Goal: Task Accomplishment & Management: Manage account settings

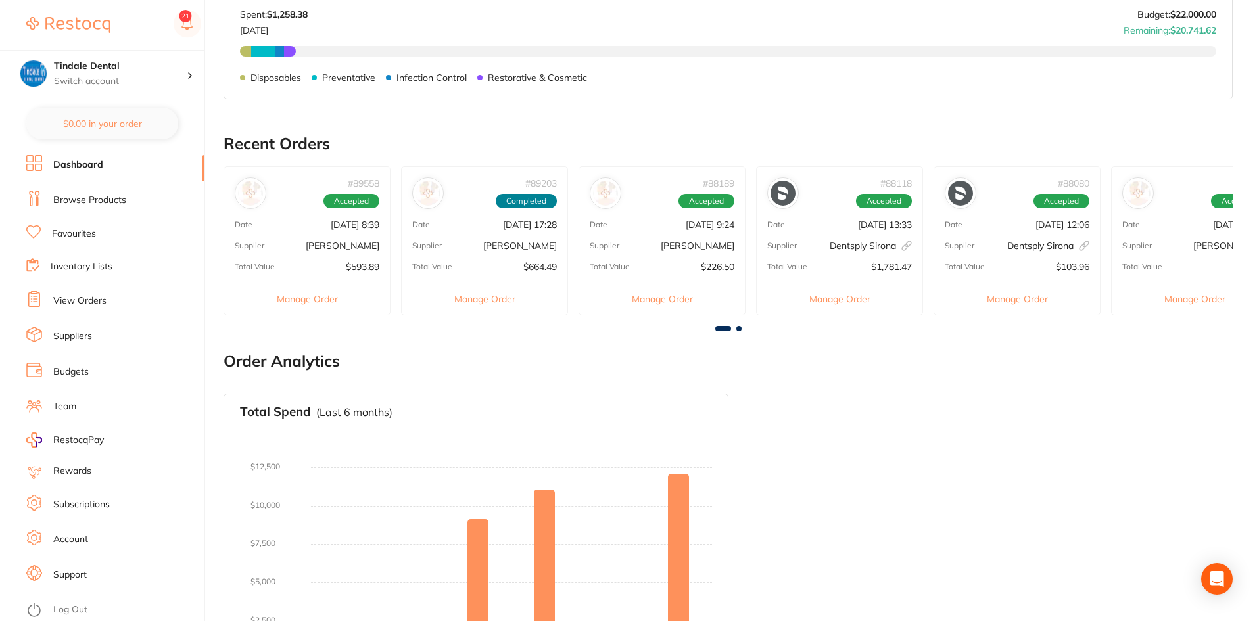
scroll to position [607, 0]
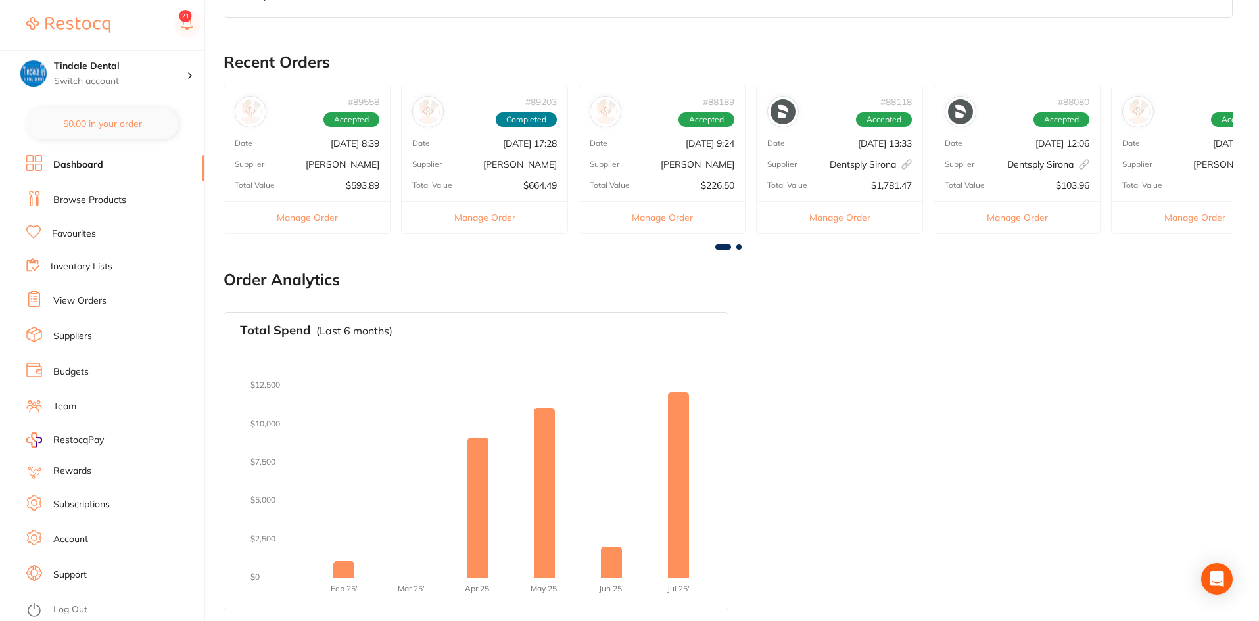
drag, startPoint x: 85, startPoint y: 253, endPoint x: 80, endPoint y: 270, distance: 17.9
click at [84, 254] on ul "Dashboard Browse Products Favourites Inventory Lists View Orders Suppliers Budg…" at bounding box center [115, 388] width 178 height 466
click at [80, 270] on link "Inventory Lists" at bounding box center [82, 266] width 62 height 13
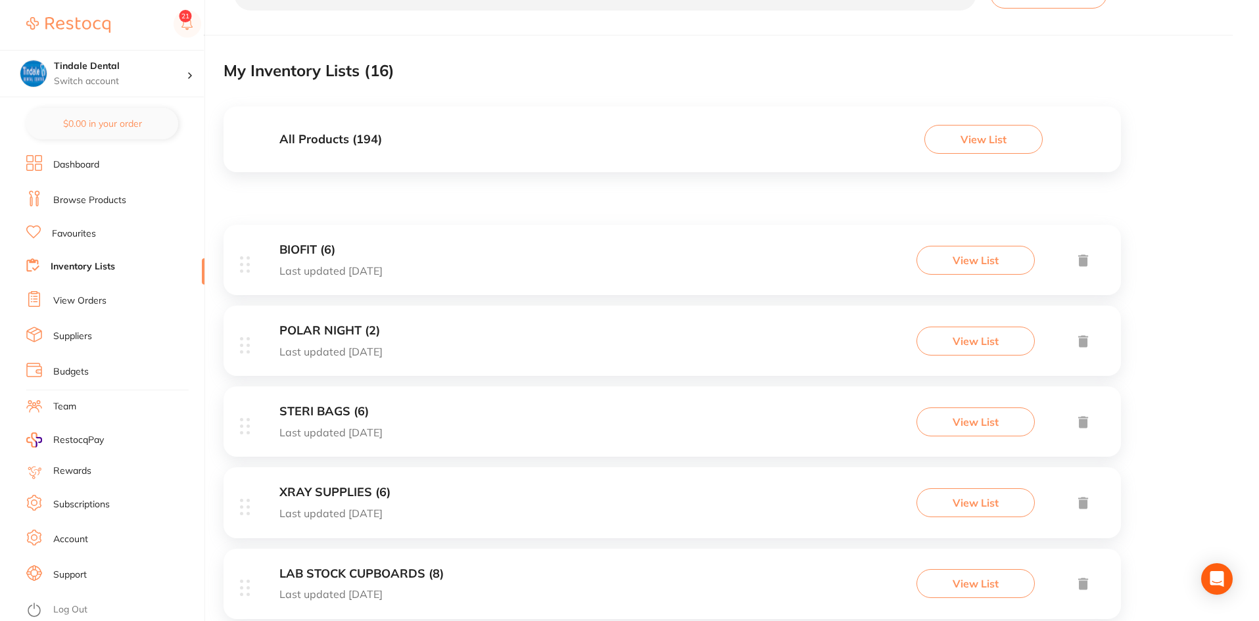
scroll to position [131, 0]
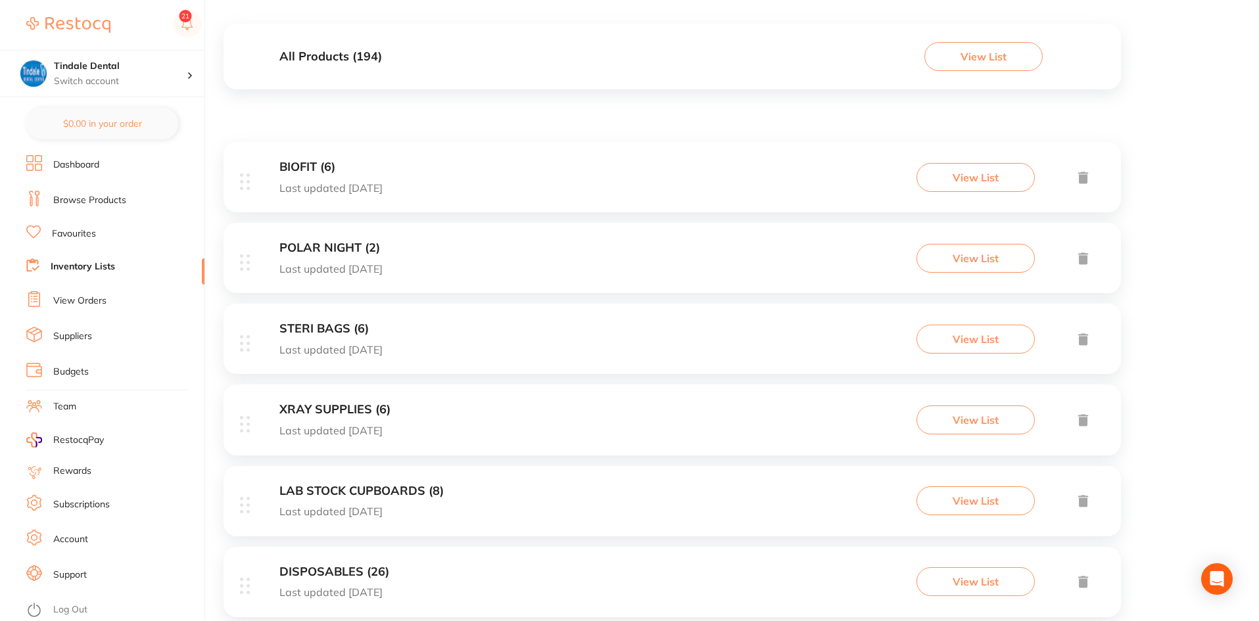
click at [311, 329] on h3 "STERI BAGS (6)" at bounding box center [330, 329] width 103 height 14
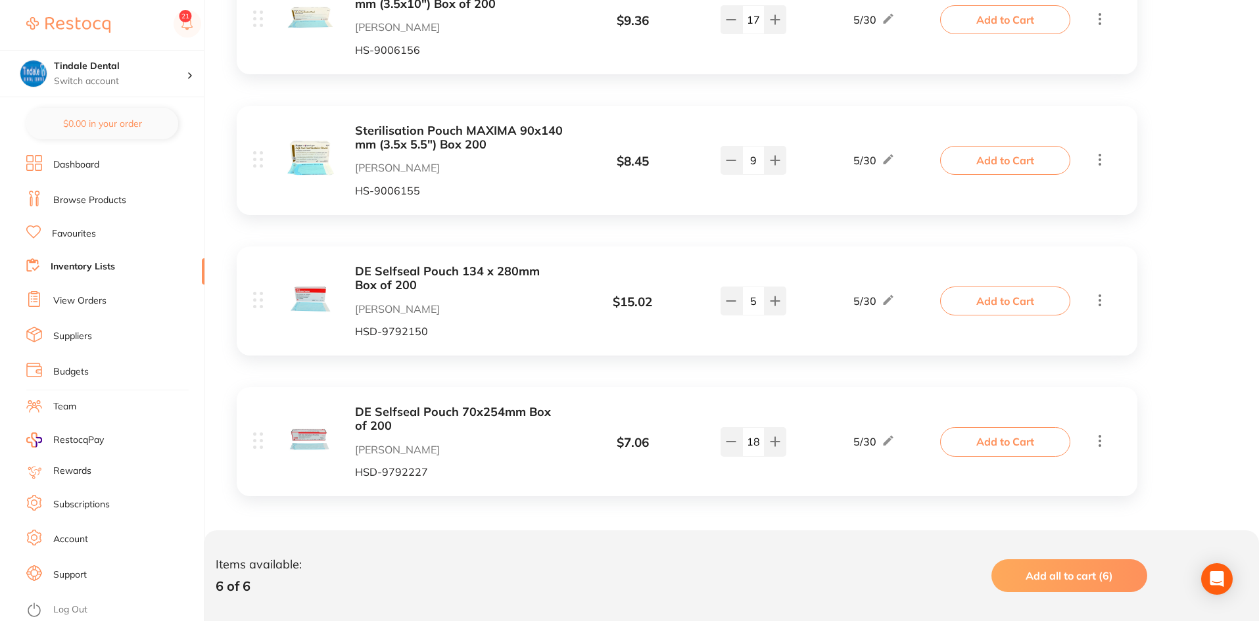
scroll to position [646, 0]
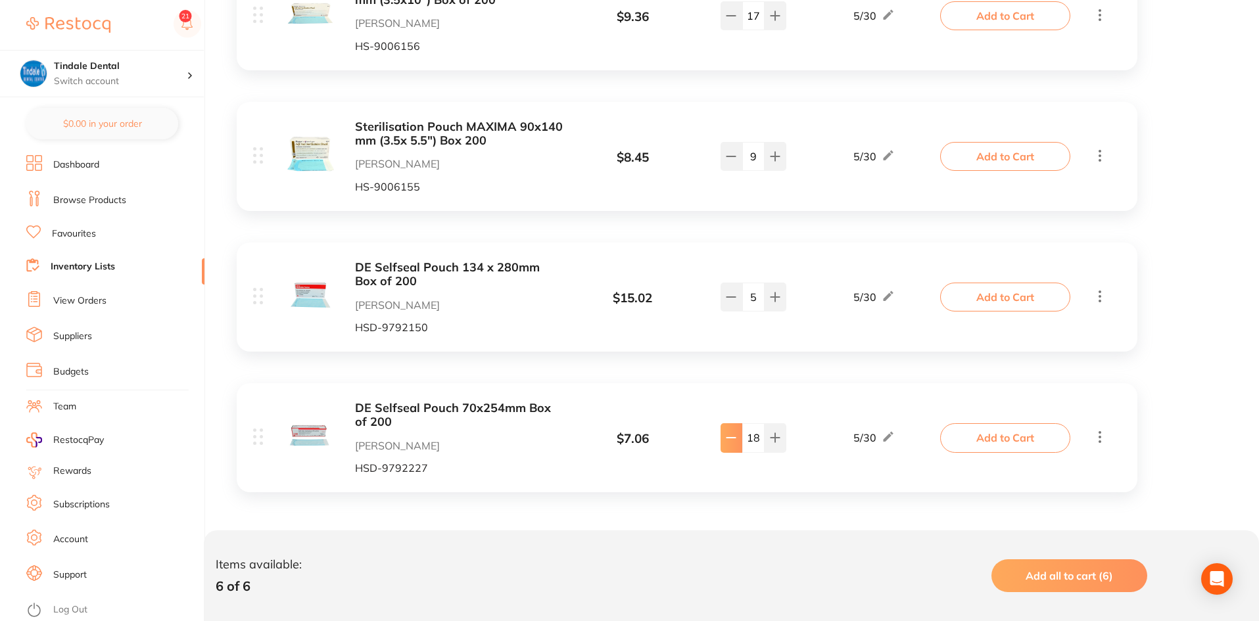
type input "16"
type input "8"
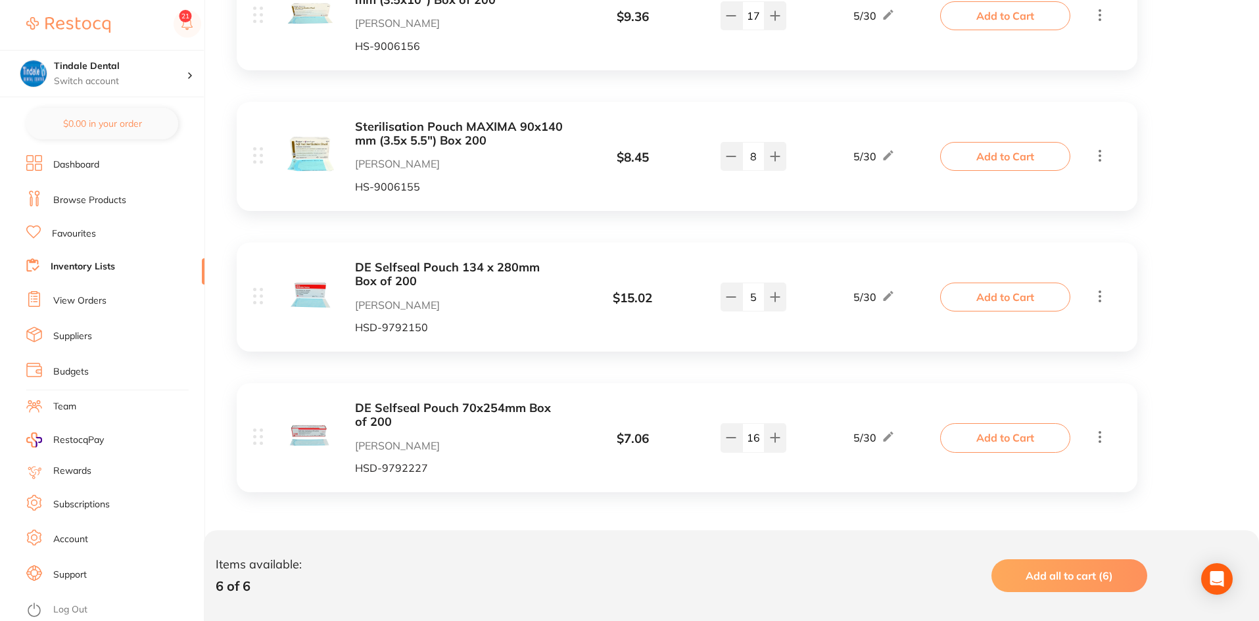
click at [95, 264] on link "Inventory Lists" at bounding box center [83, 266] width 64 height 13
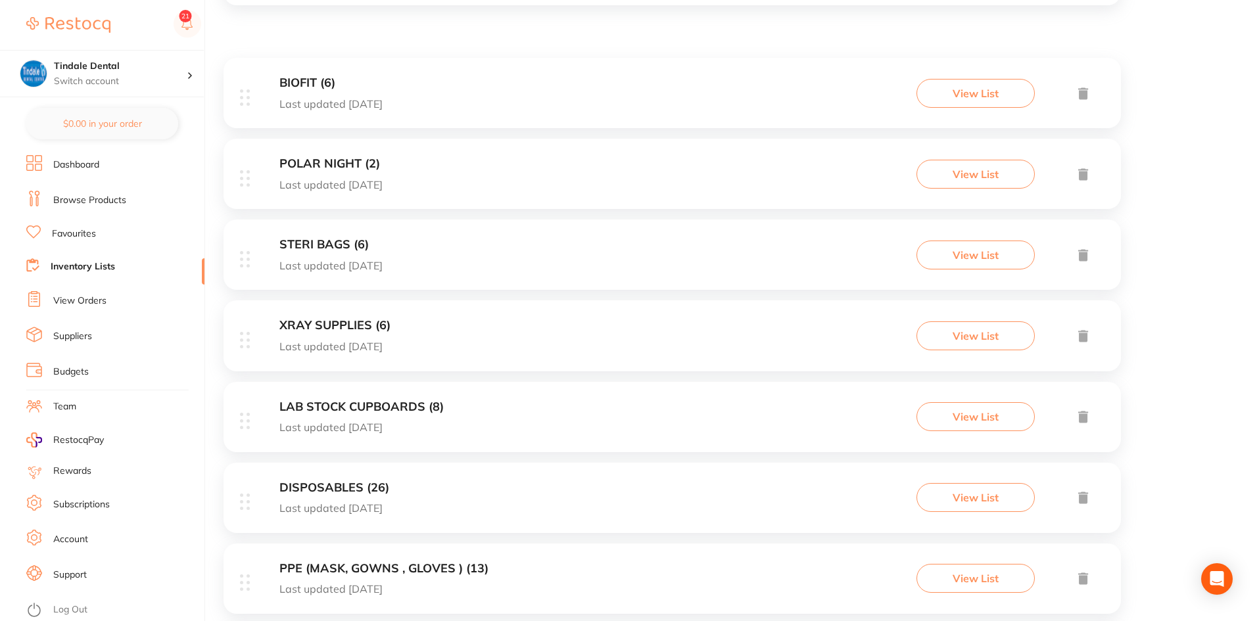
scroll to position [329, 0]
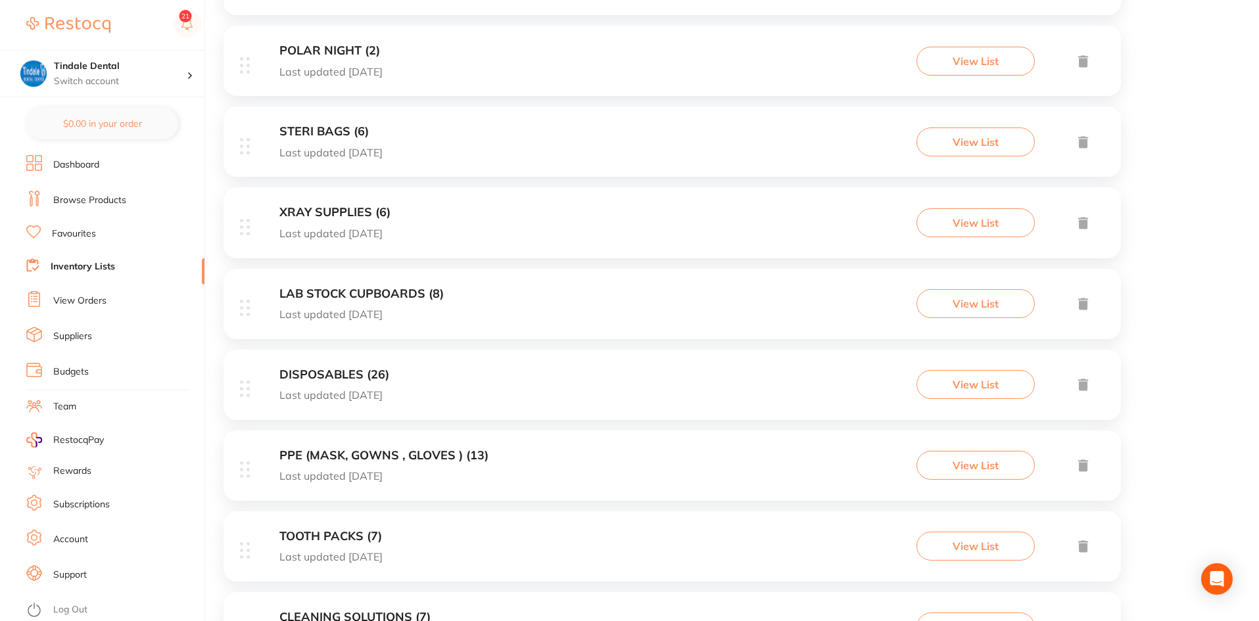
click at [446, 452] on h3 "PPE (MASK, GOWNS , GLOVES ) (13)" at bounding box center [383, 456] width 209 height 14
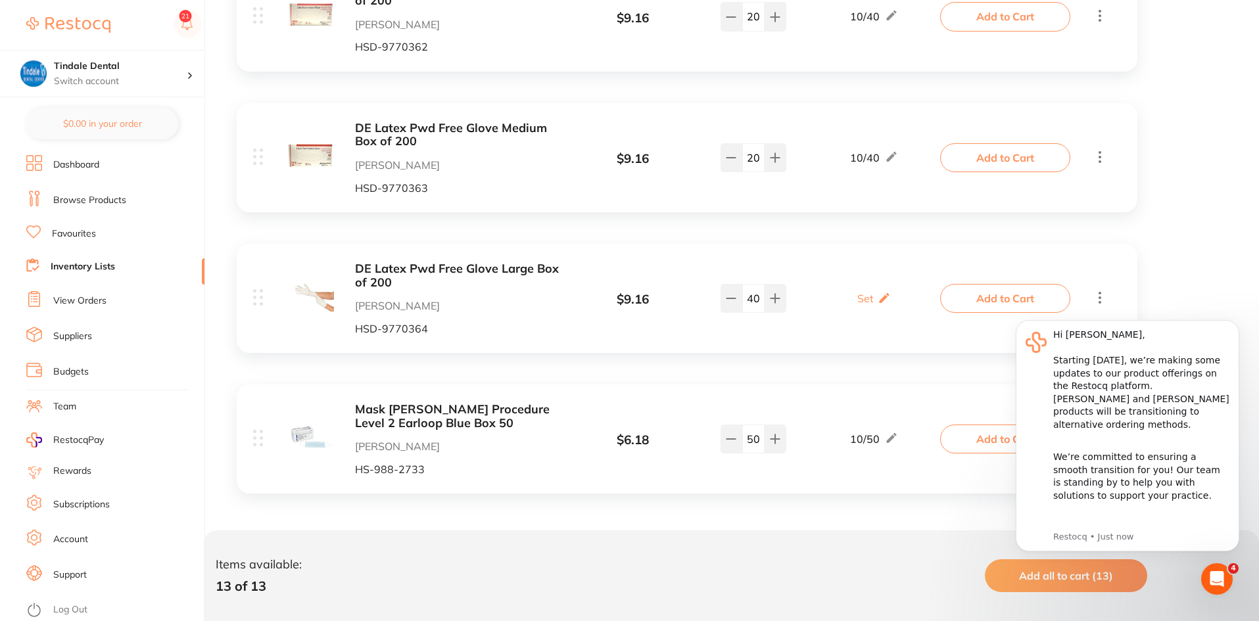
scroll to position [1645, 0]
drag, startPoint x: 746, startPoint y: 439, endPoint x: 784, endPoint y: 435, distance: 39.0
click at [784, 435] on div "50" at bounding box center [754, 437] width 66 height 29
type input "40"
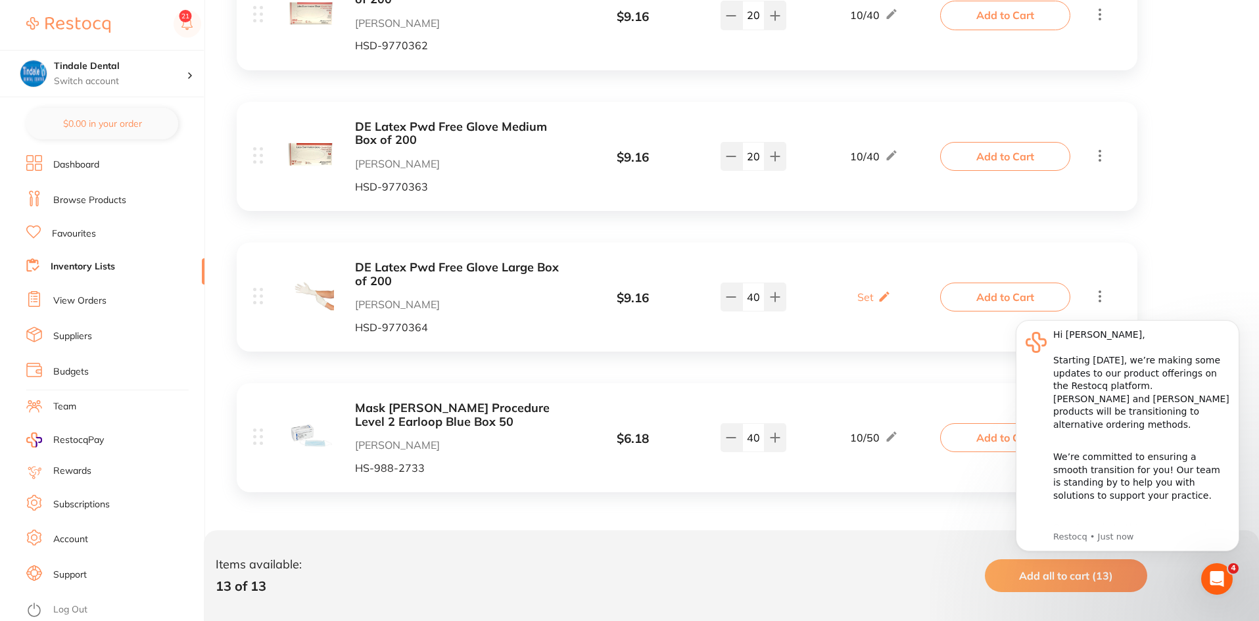
click at [81, 259] on li "Inventory Lists" at bounding box center [115, 267] width 178 height 18
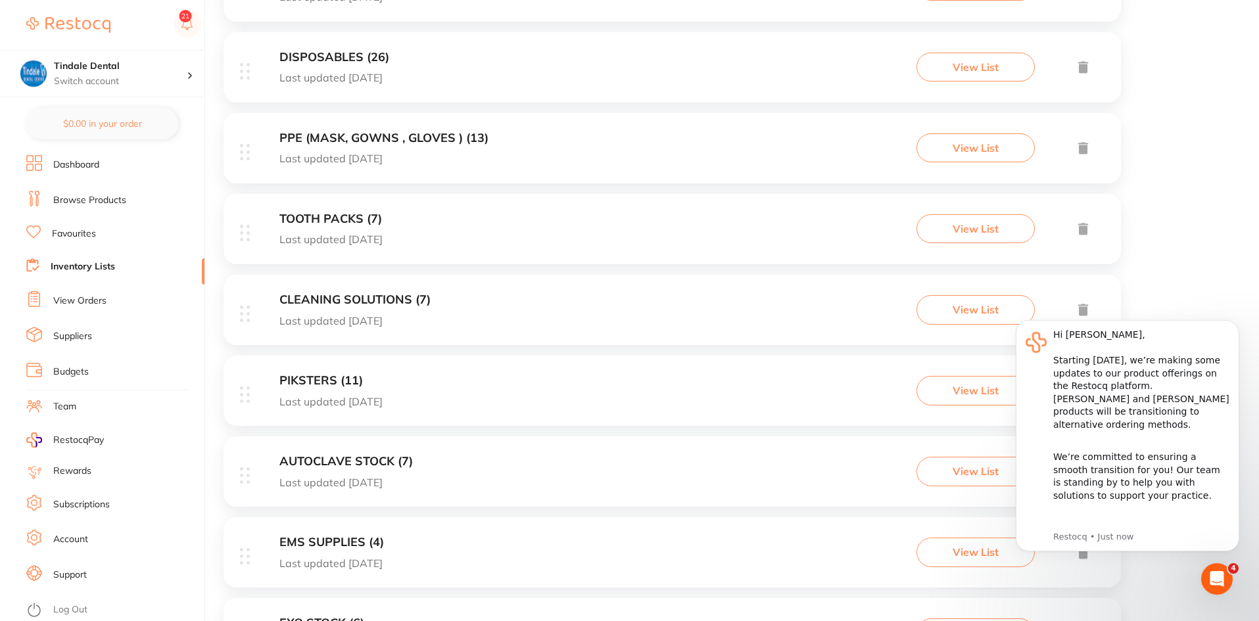
scroll to position [526, 0]
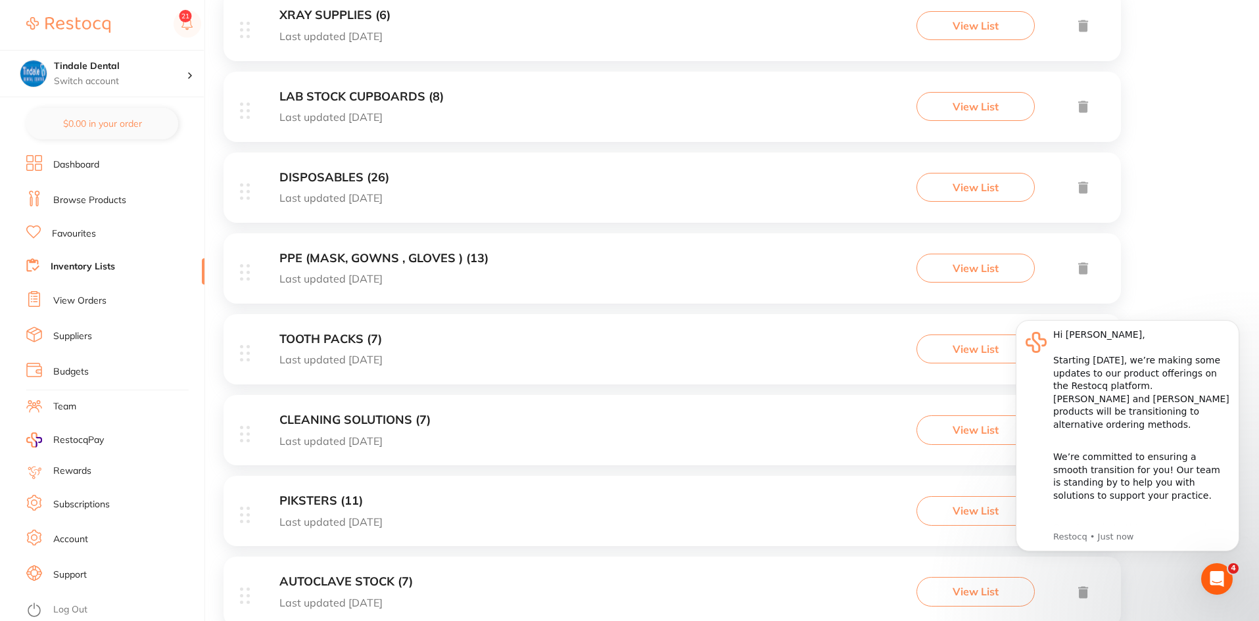
click at [345, 172] on h3 "DISPOSABLES (26)" at bounding box center [334, 178] width 110 height 14
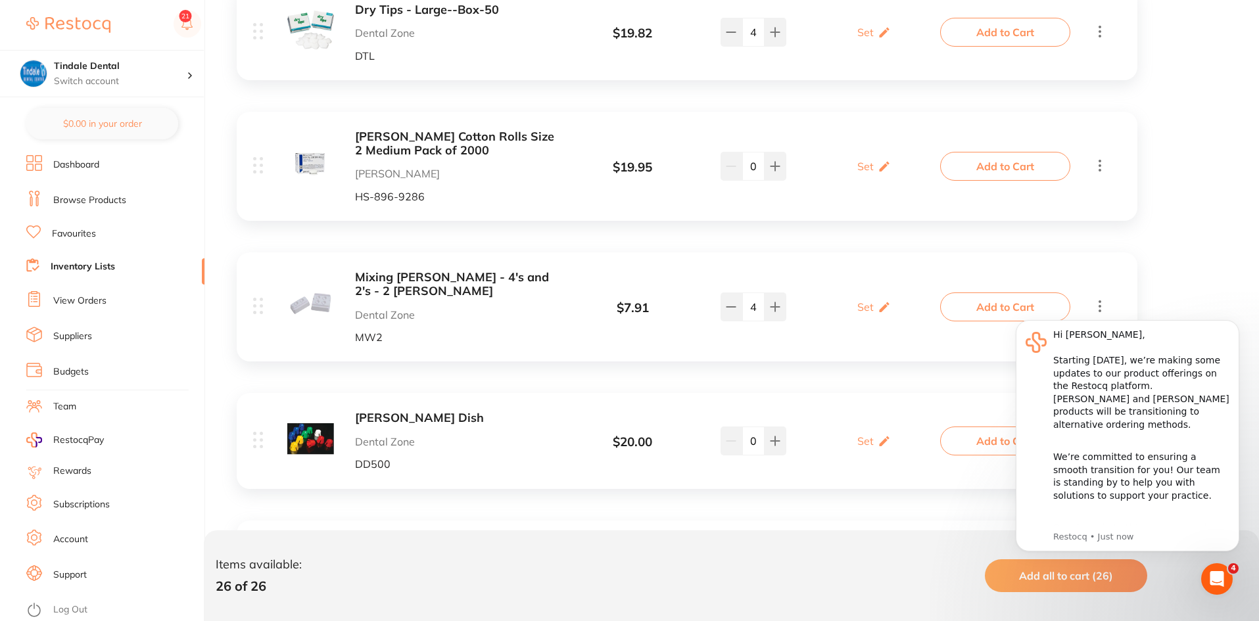
scroll to position [1709, 0]
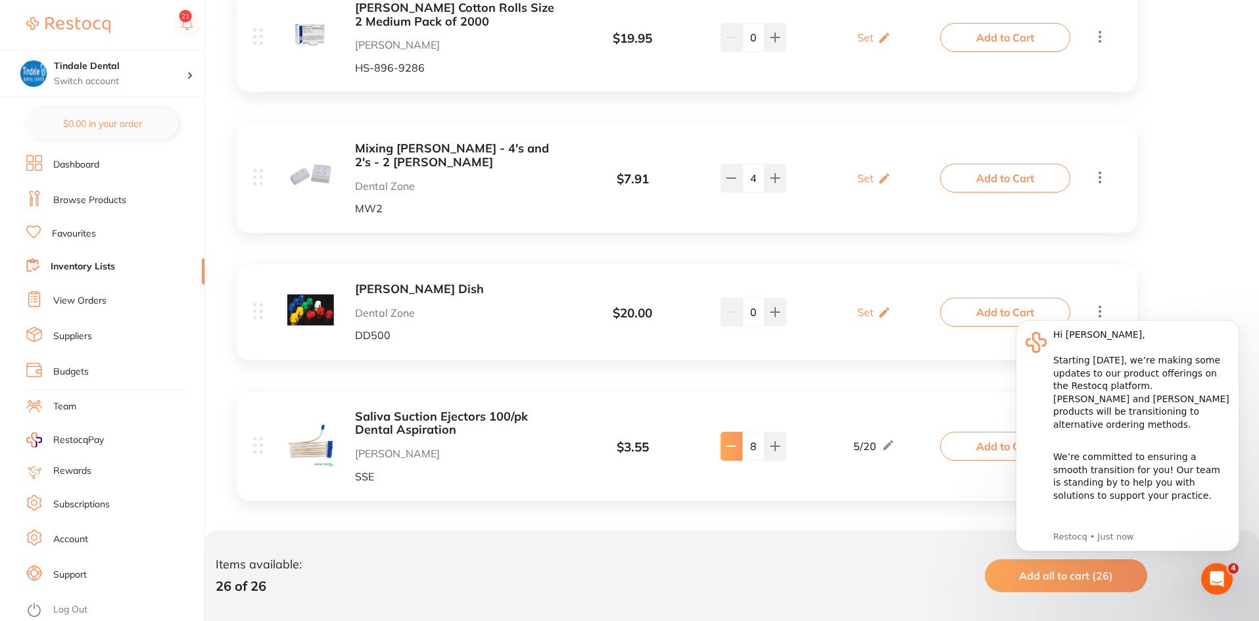
type input "7"
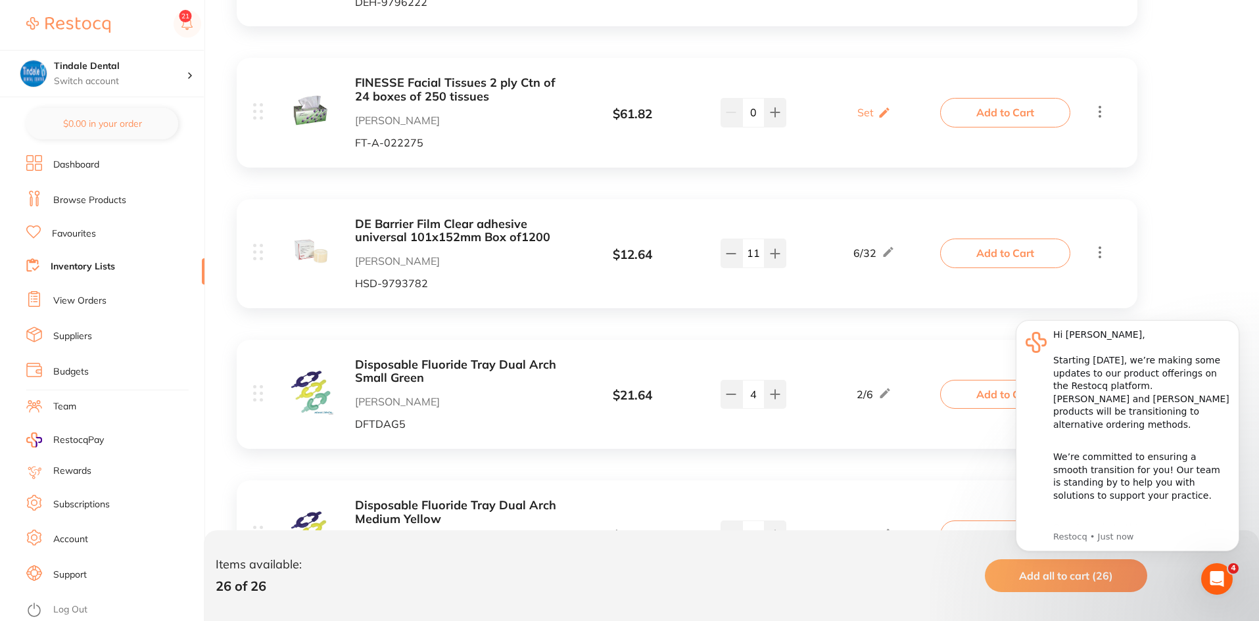
scroll to position [3380, 0]
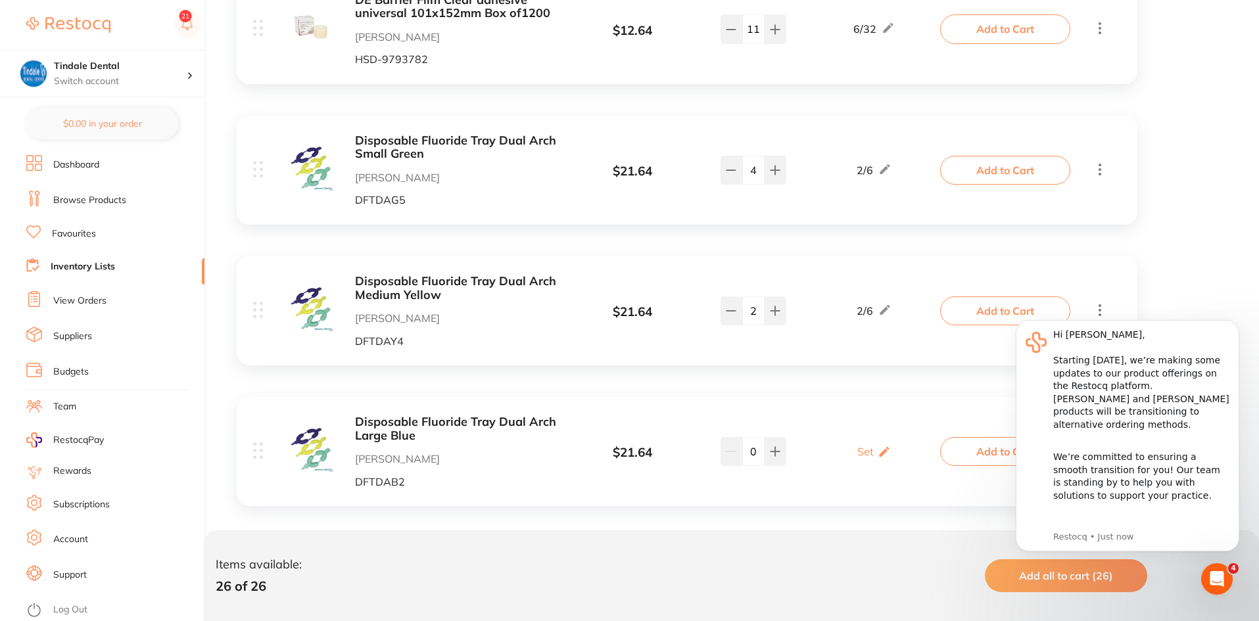
click at [84, 261] on link "Inventory Lists" at bounding box center [83, 266] width 64 height 13
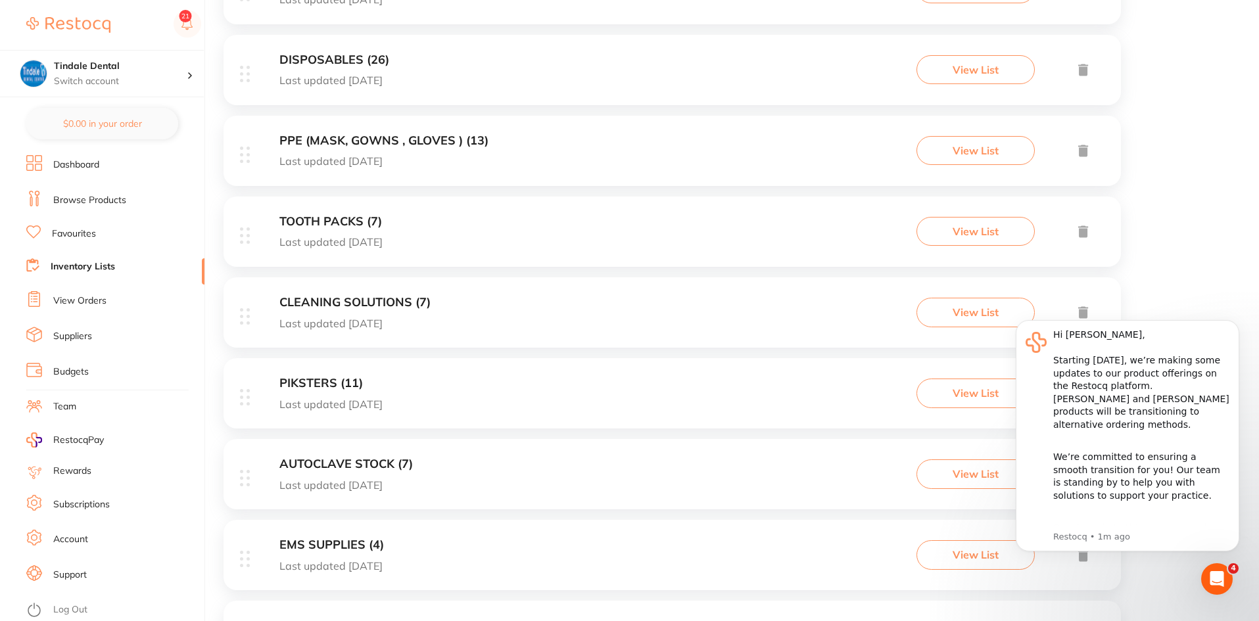
scroll to position [657, 0]
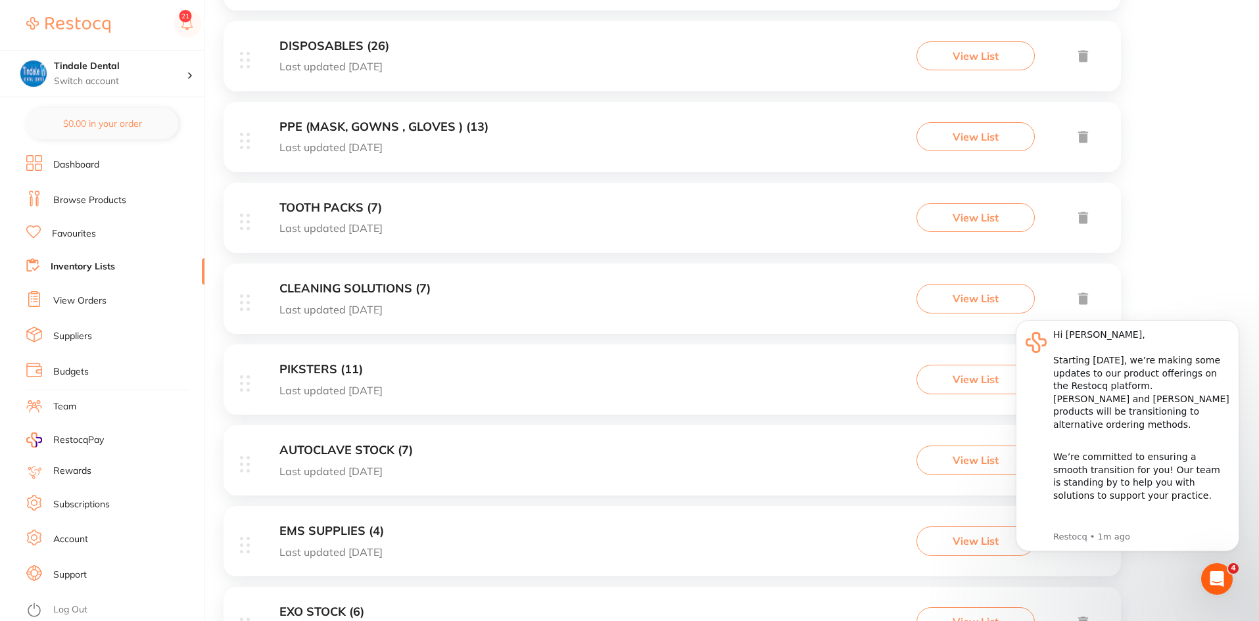
click at [372, 454] on h3 "AUTOCLAVE STOCK (7)" at bounding box center [345, 451] width 133 height 14
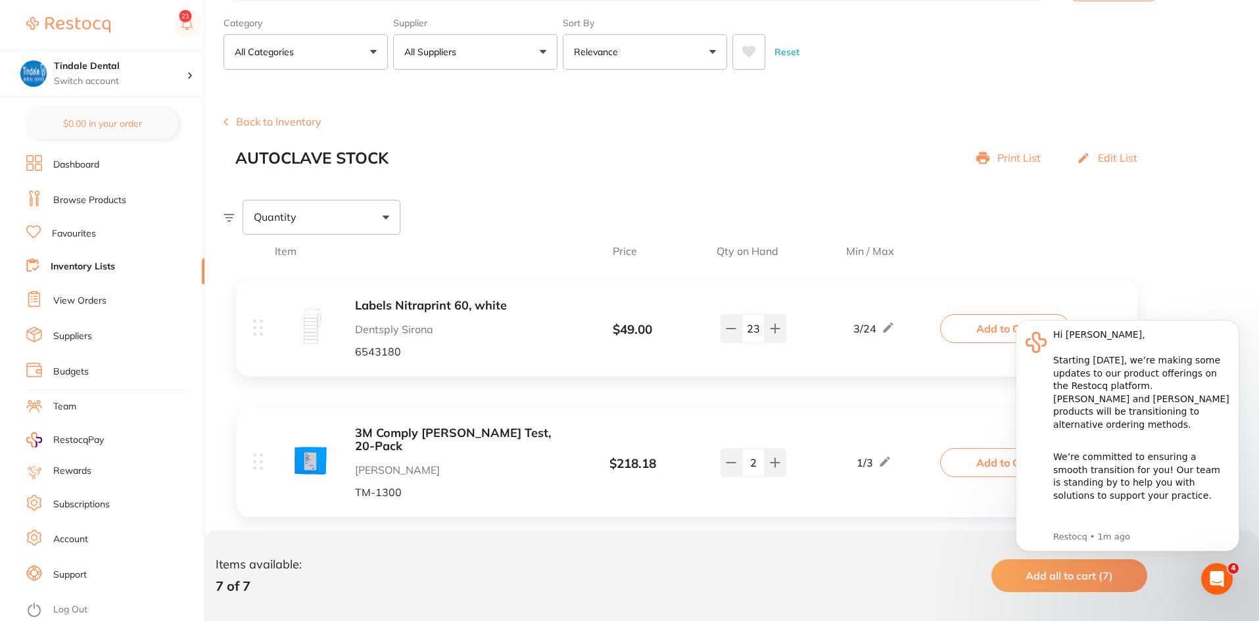
scroll to position [50, 0]
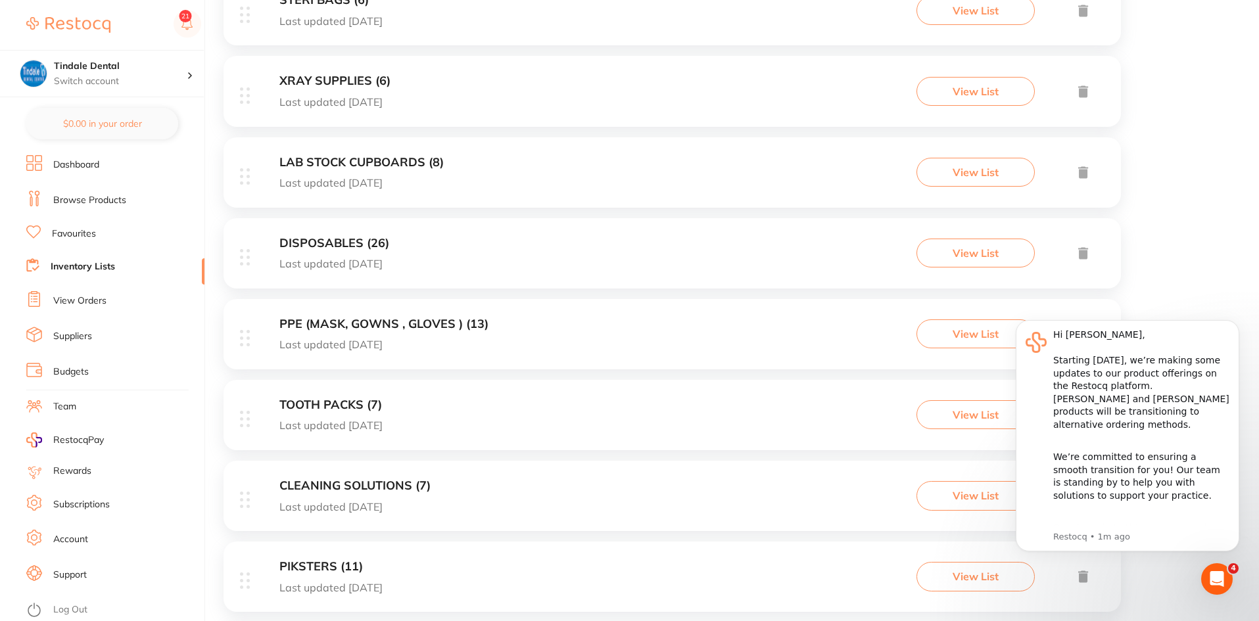
scroll to position [526, 0]
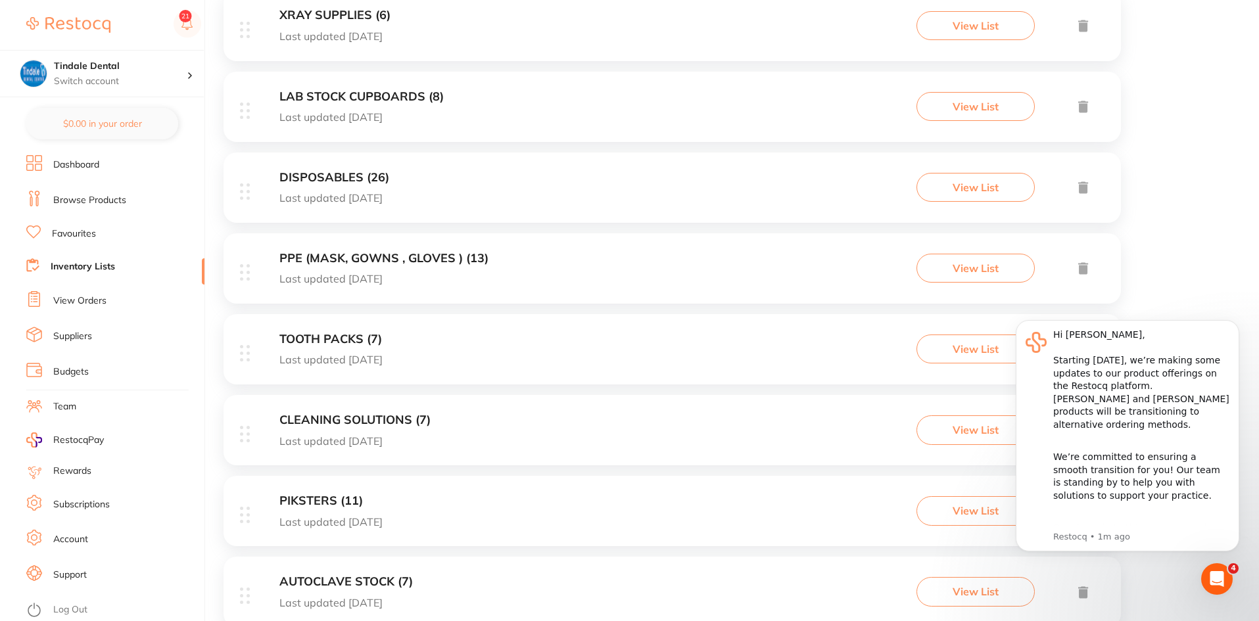
click at [379, 411] on div "CLEANING SOLUTIONS (7) Last updated [DATE] View List" at bounding box center [672, 430] width 897 height 70
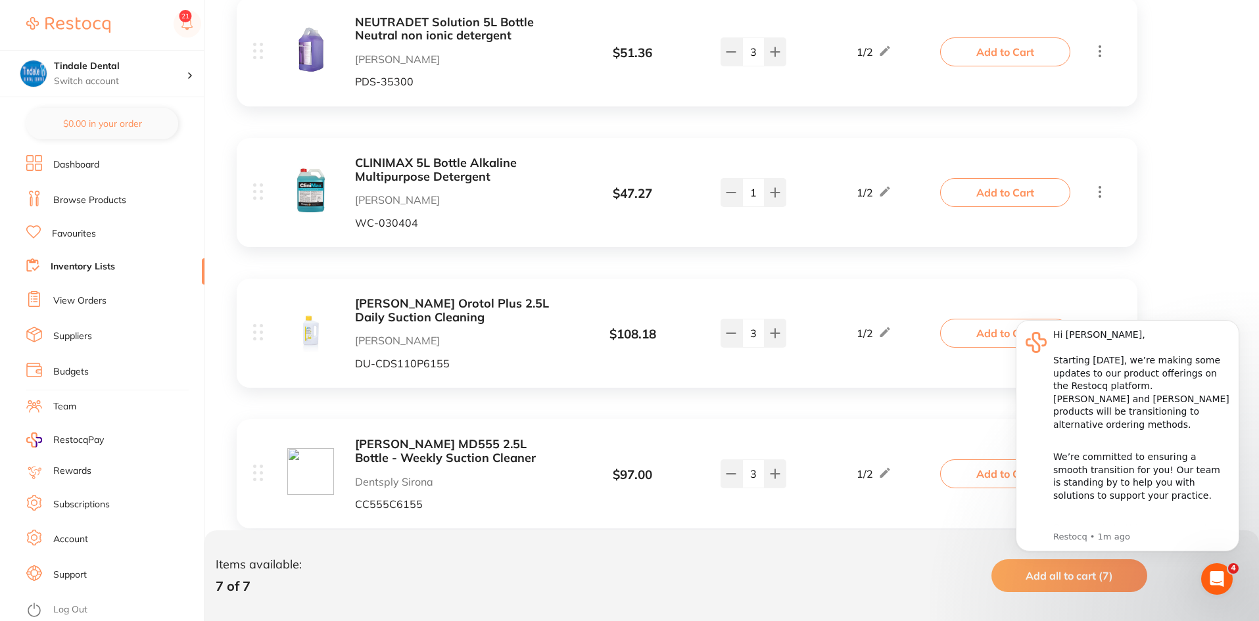
scroll to position [800, 0]
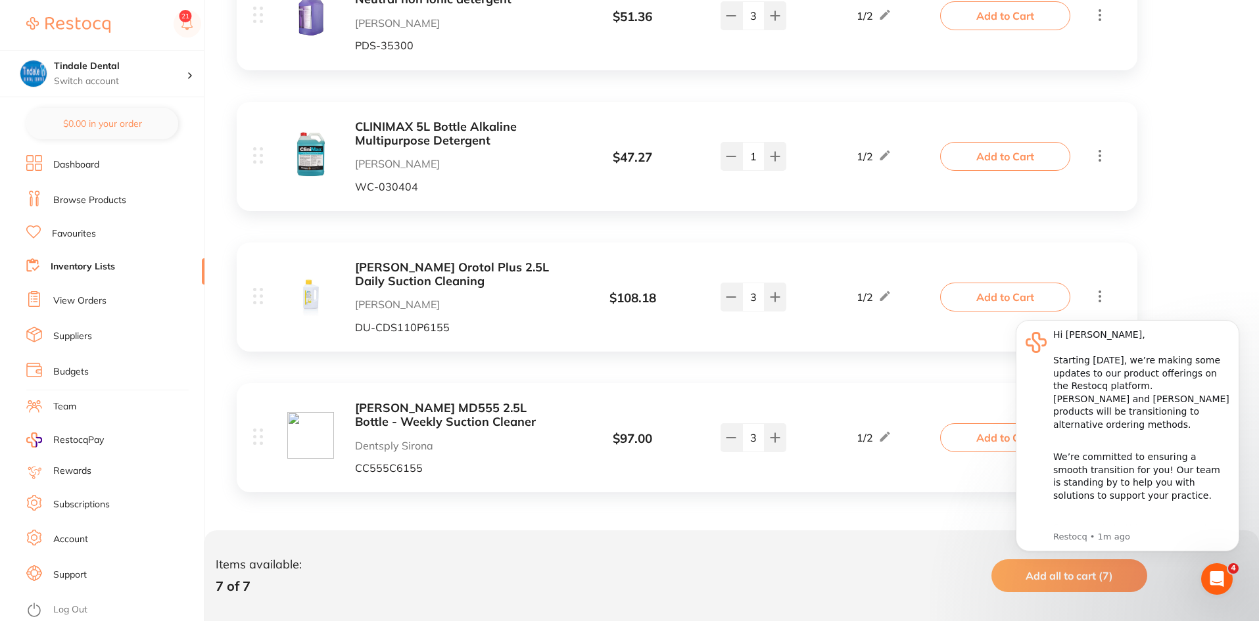
click at [99, 264] on link "Inventory Lists" at bounding box center [83, 266] width 64 height 13
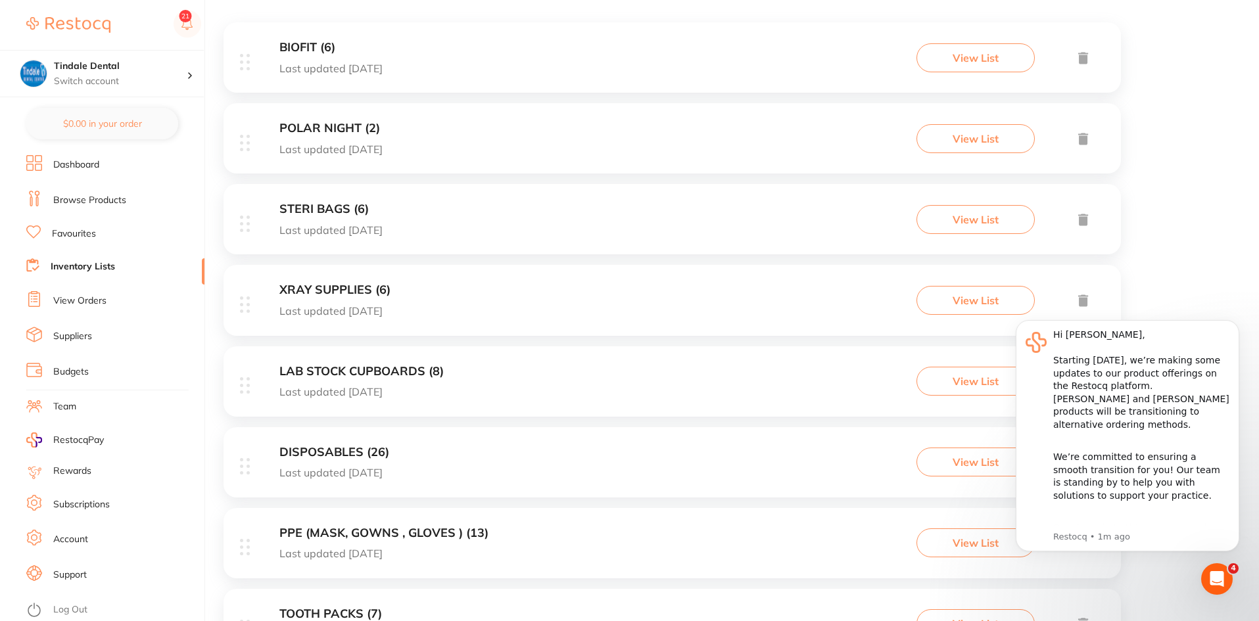
scroll to position [250, 0]
click at [317, 213] on h3 "STERI BAGS (6)" at bounding box center [330, 211] width 103 height 14
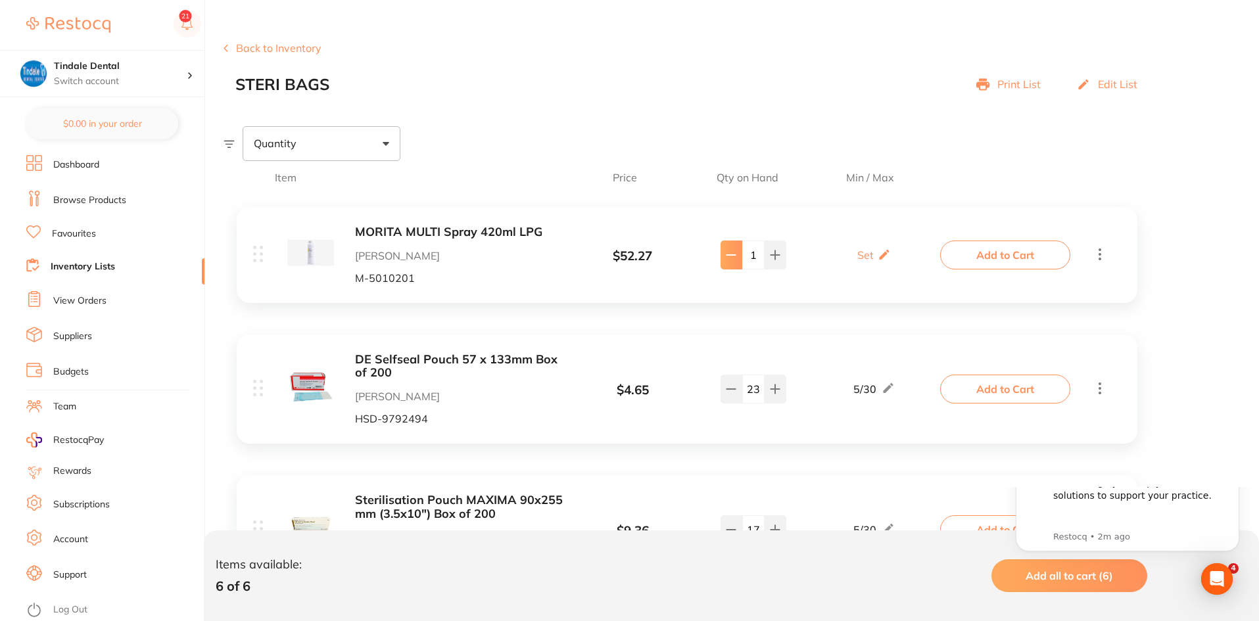
click at [731, 262] on button at bounding box center [732, 255] width 22 height 29
type input "0"
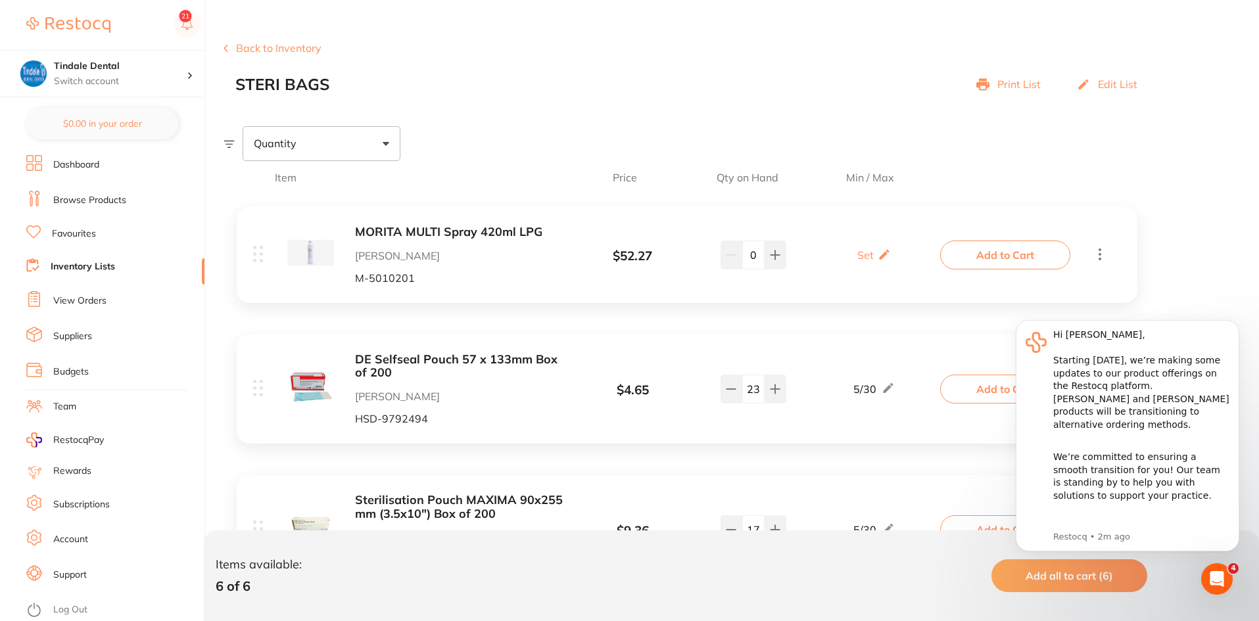
click at [91, 262] on link "Inventory Lists" at bounding box center [83, 266] width 64 height 13
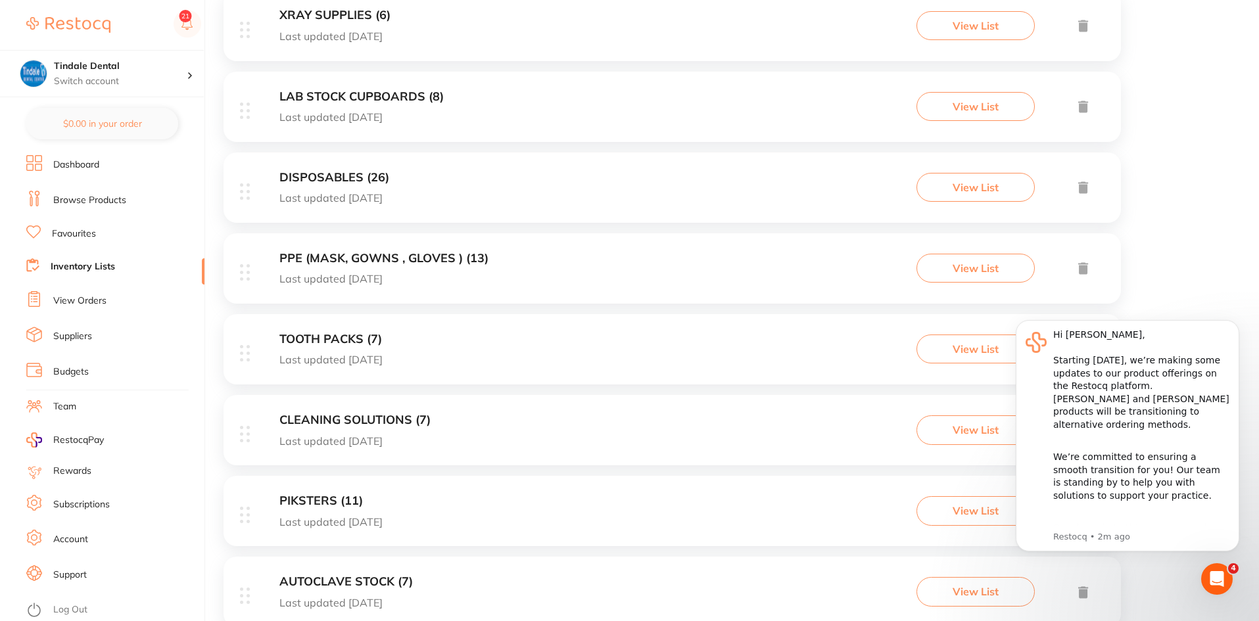
scroll to position [723, 0]
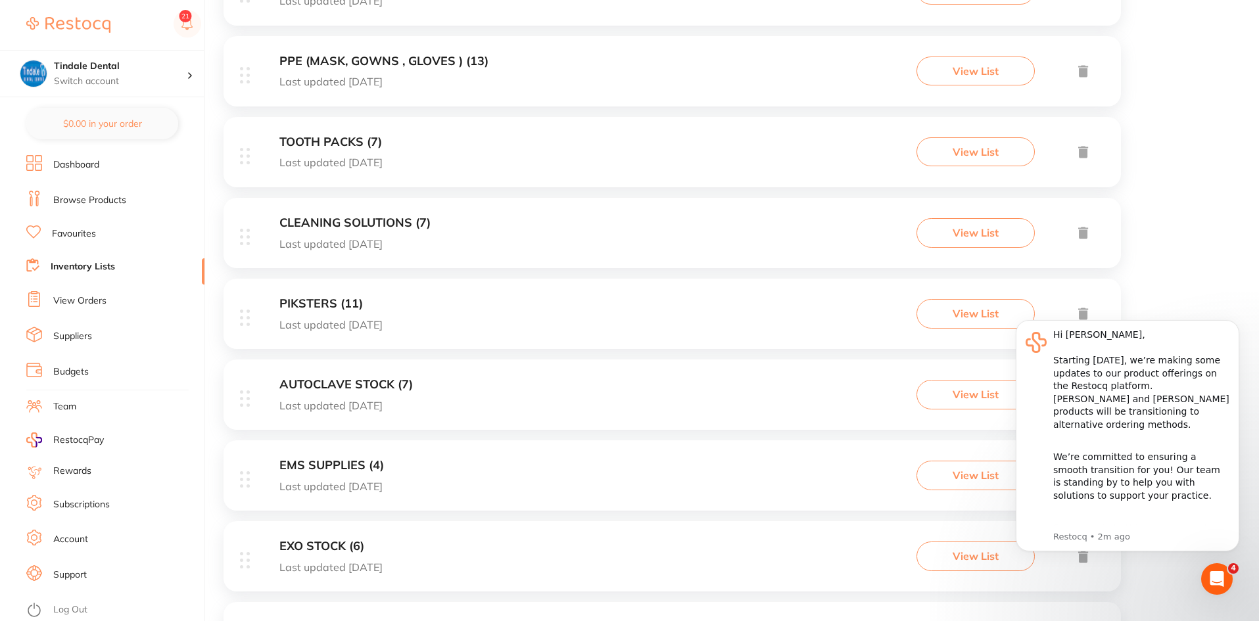
click at [312, 538] on div "EXO STOCK (6) Last updated [DATE] View List" at bounding box center [672, 556] width 897 height 70
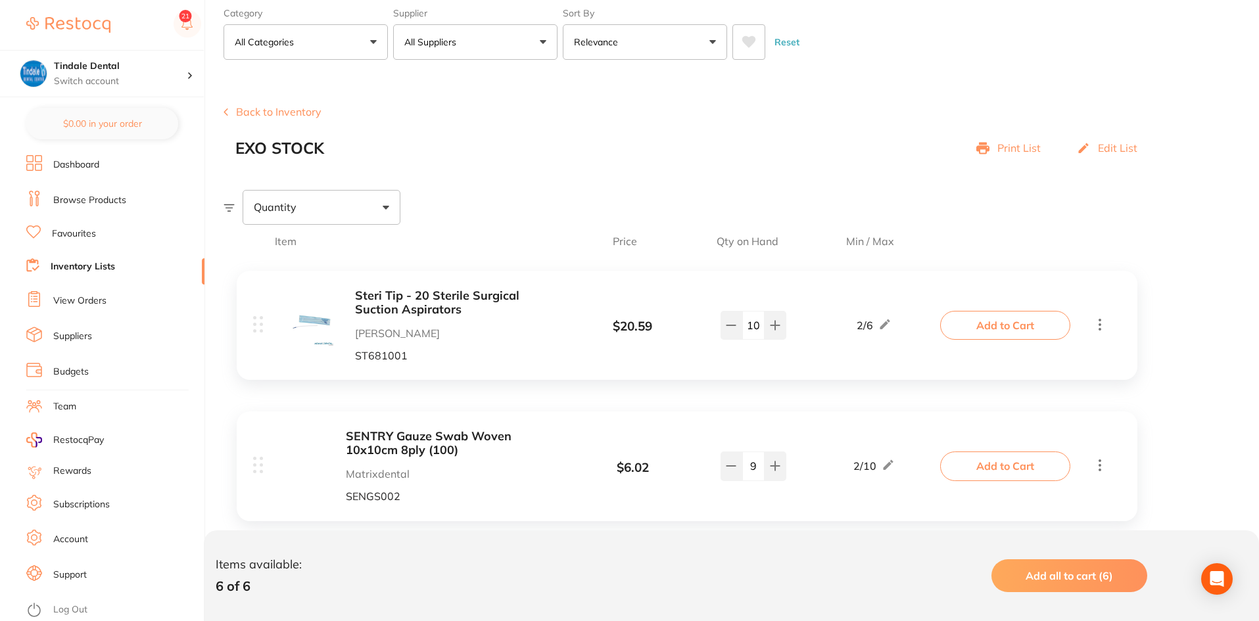
scroll to position [131, 0]
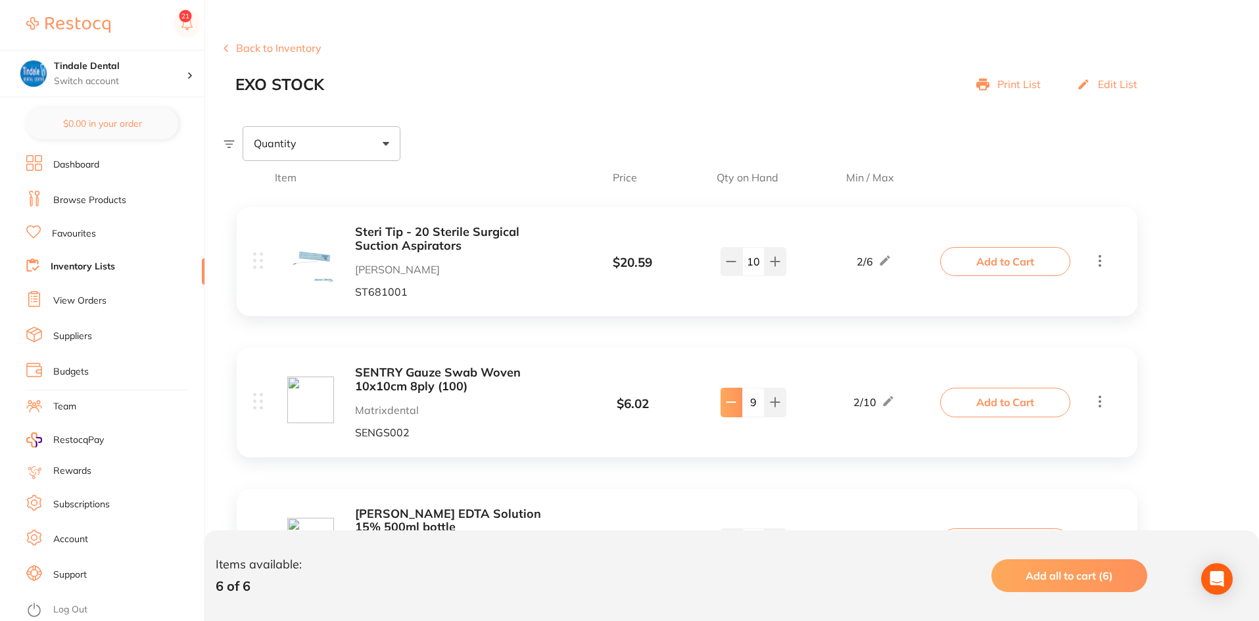
click at [730, 267] on icon at bounding box center [731, 261] width 11 height 11
type input "8"
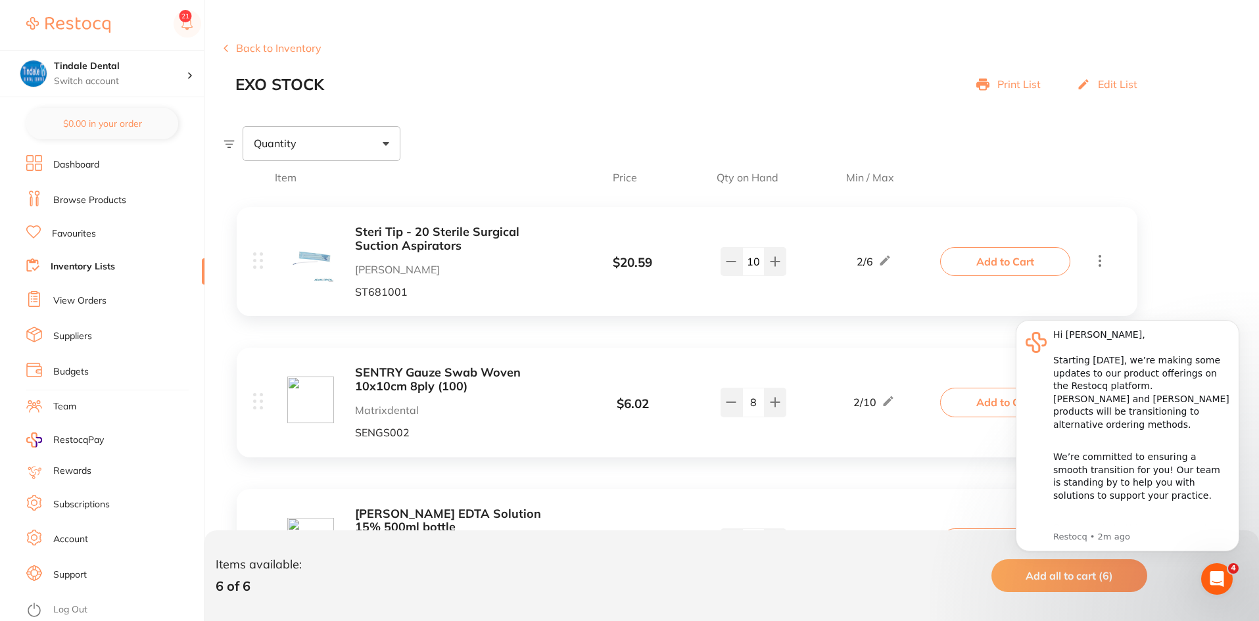
scroll to position [0, 0]
click at [65, 262] on link "Inventory Lists" at bounding box center [83, 266] width 64 height 13
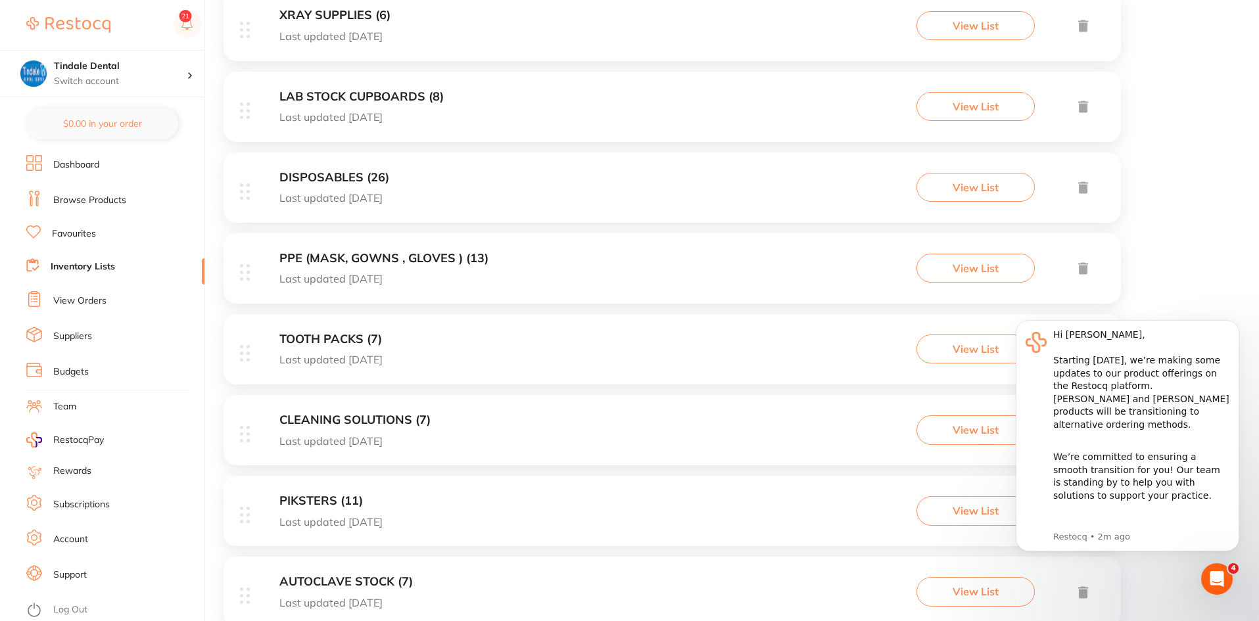
click at [356, 414] on h3 "CLEANING SOLUTIONS (7)" at bounding box center [354, 421] width 151 height 14
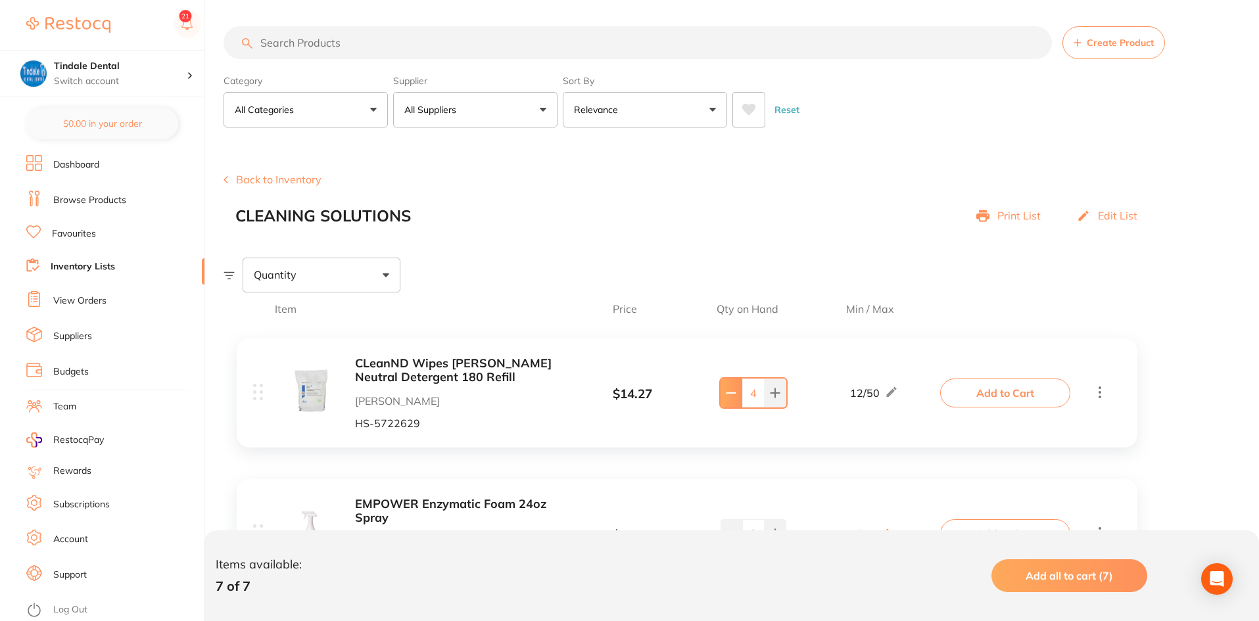
click at [733, 396] on icon at bounding box center [731, 393] width 11 height 11
type input "3"
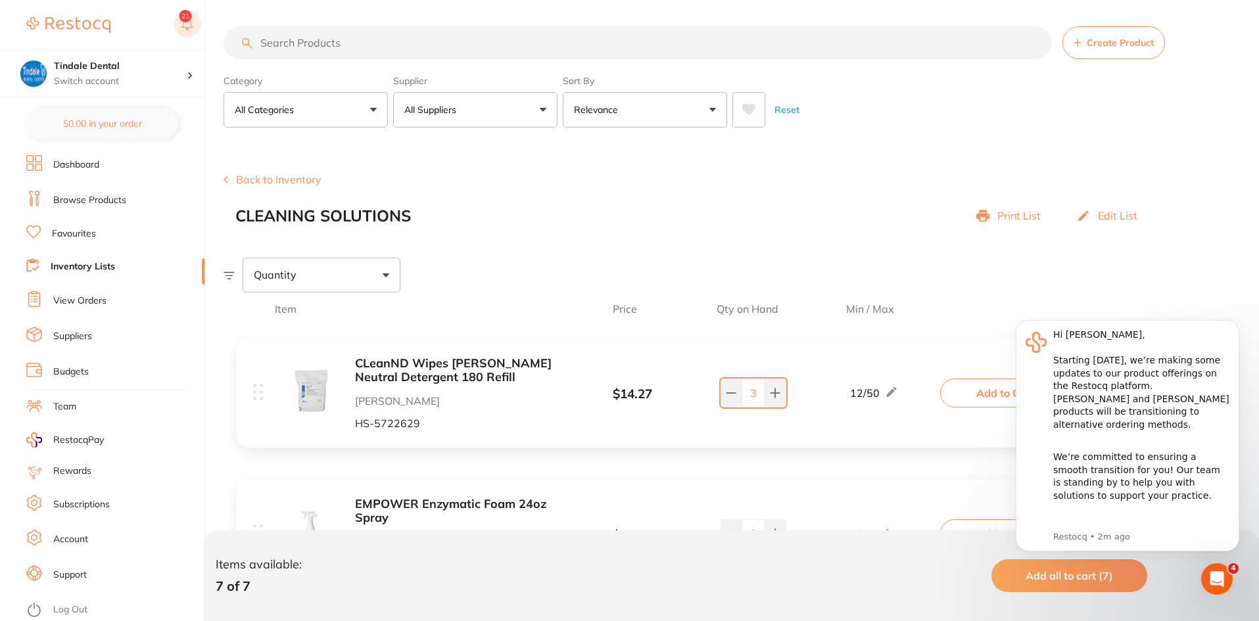
click at [187, 22] on rect at bounding box center [188, 24] width 28 height 28
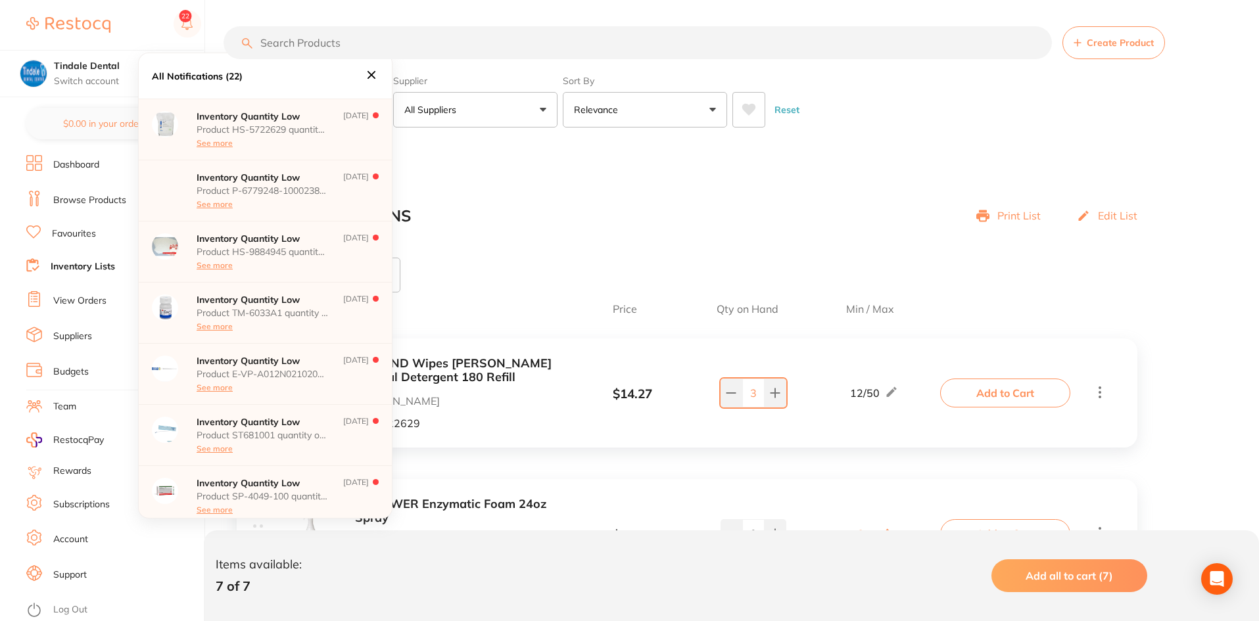
click at [318, 145] on div "Product HS-5722629 quantity on hand has fallen below its minimum inventory thre…" at bounding box center [262, 136] width 131 height 24
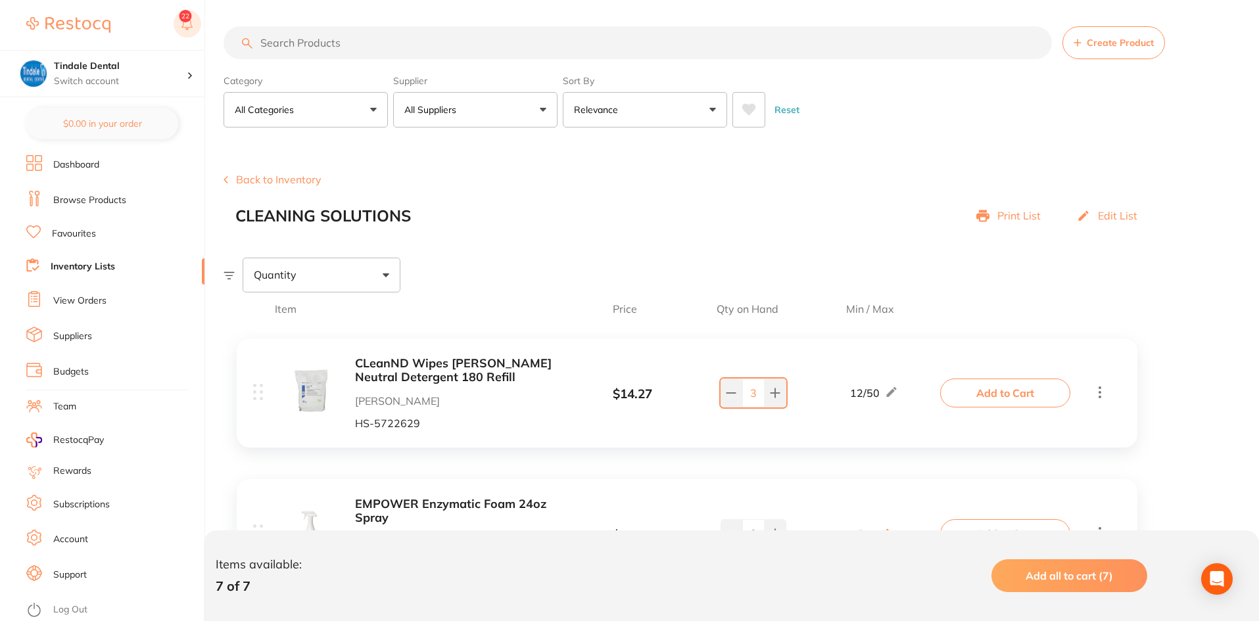
click at [189, 17] on button at bounding box center [188, 25] width 28 height 30
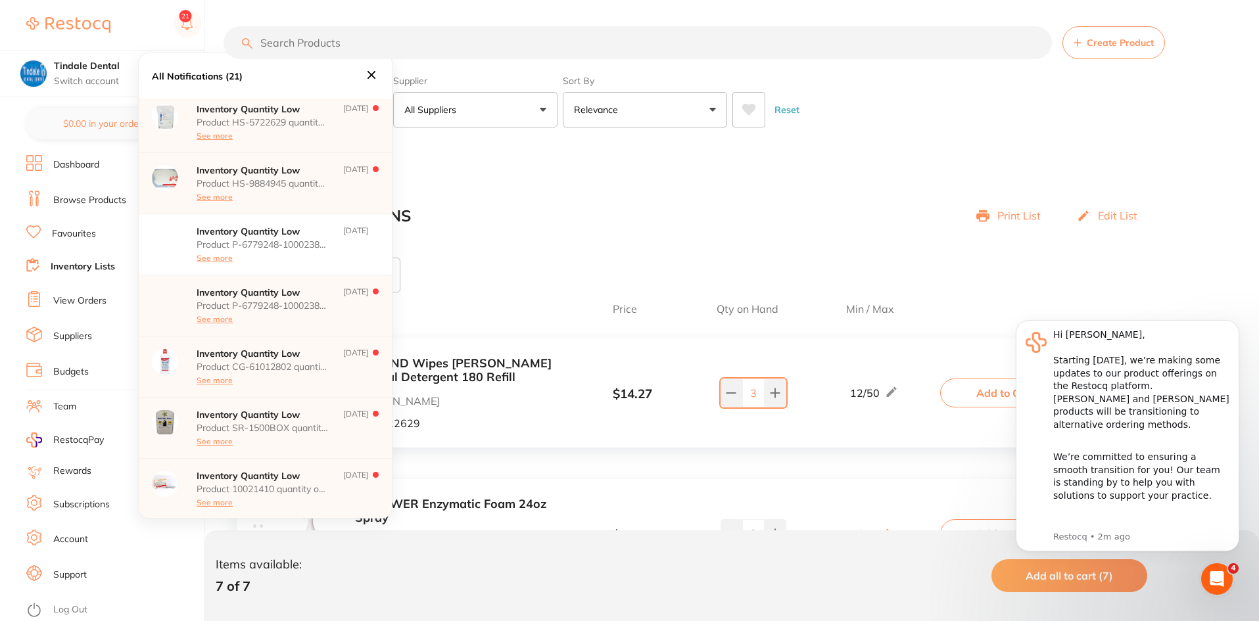
scroll to position [1183, 0]
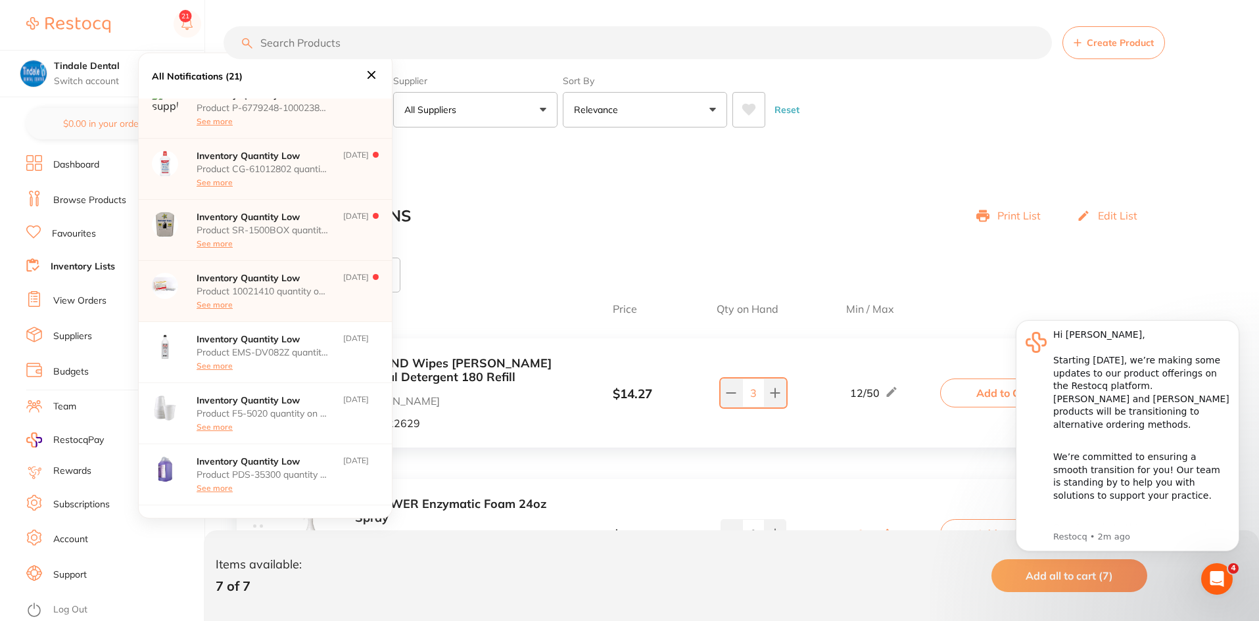
click at [371, 73] on icon at bounding box center [371, 75] width 14 height 14
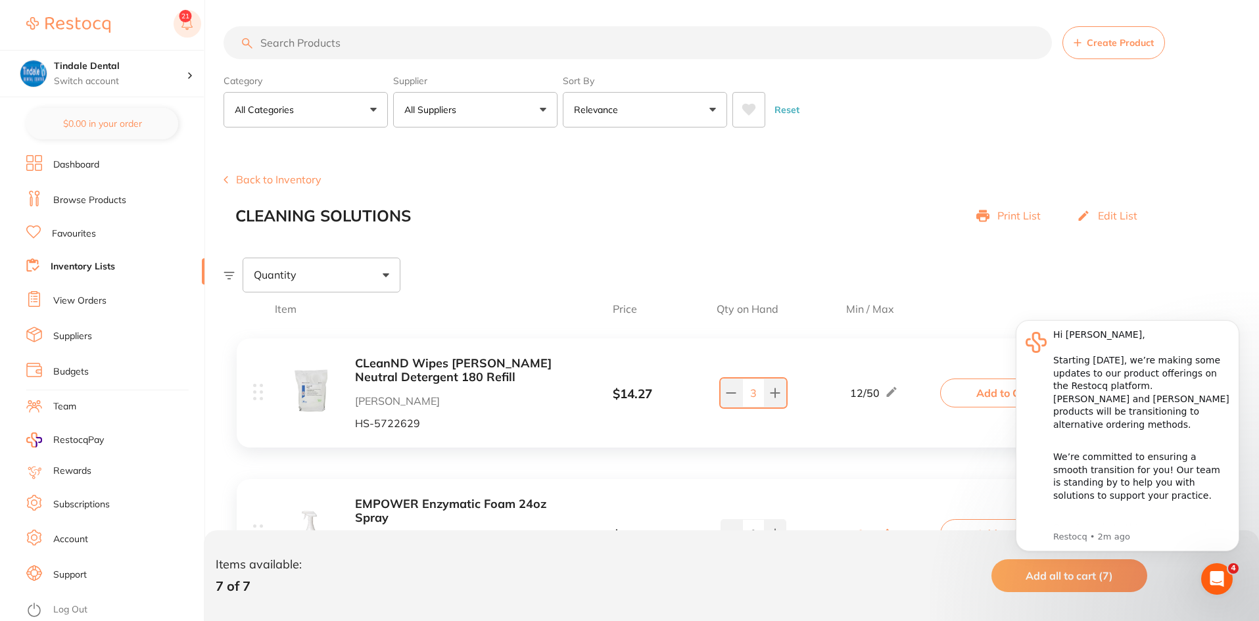
click at [187, 26] on rect at bounding box center [188, 24] width 28 height 28
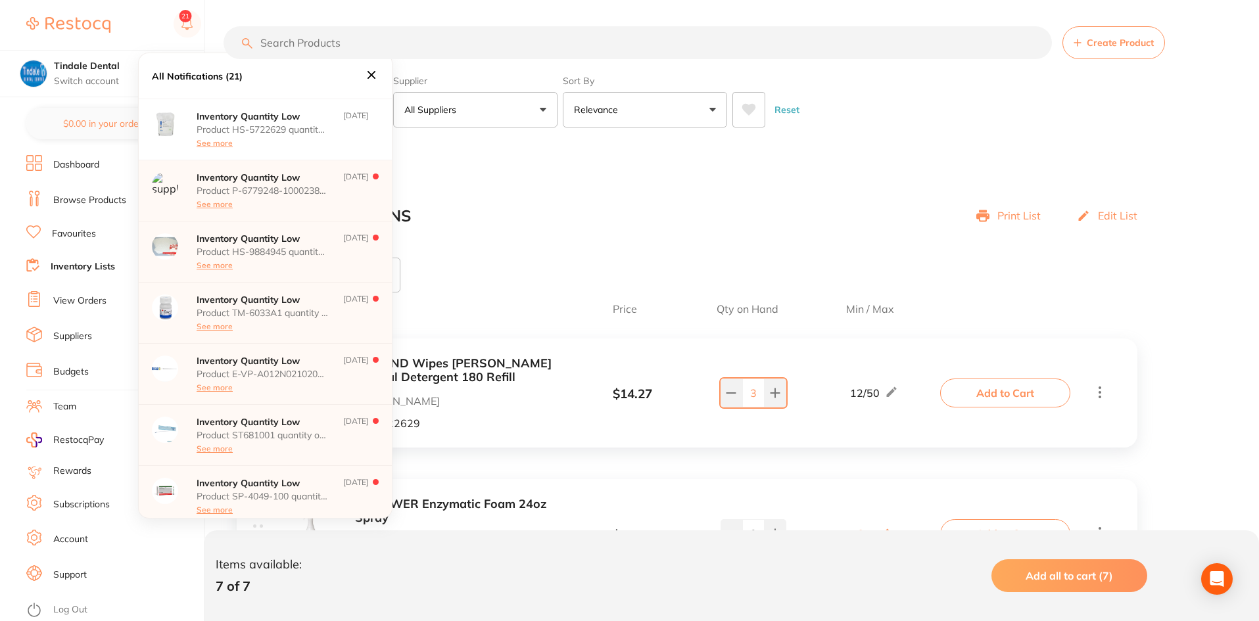
click at [369, 75] on icon at bounding box center [371, 75] width 14 height 14
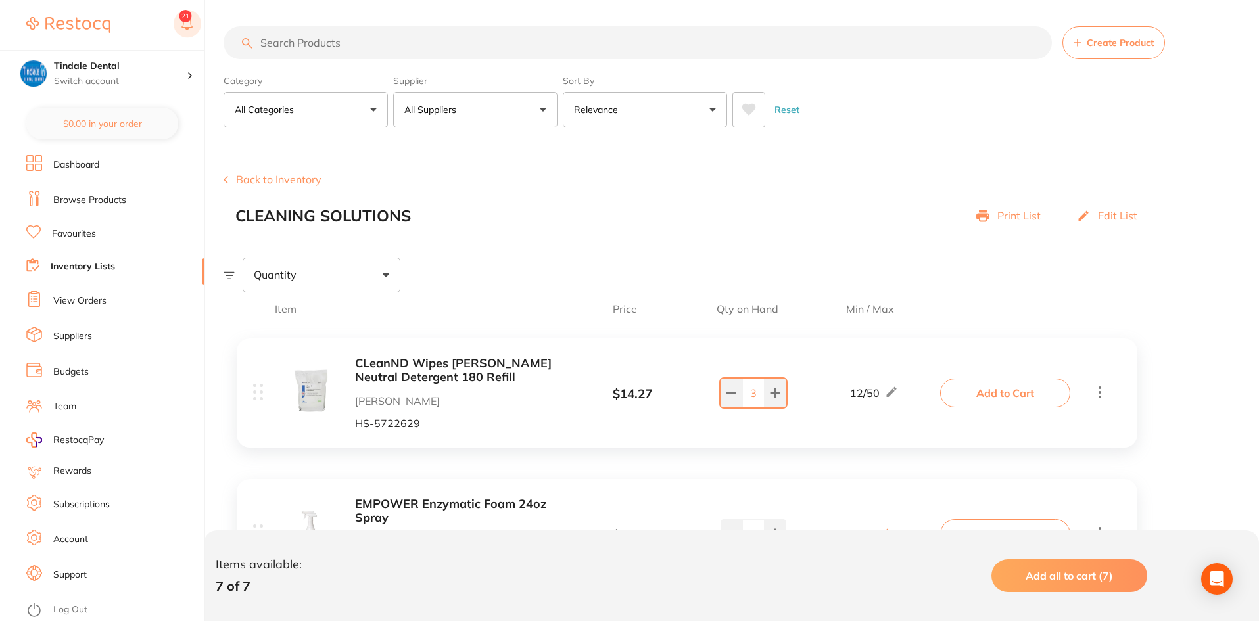
click at [186, 13] on button at bounding box center [188, 25] width 28 height 30
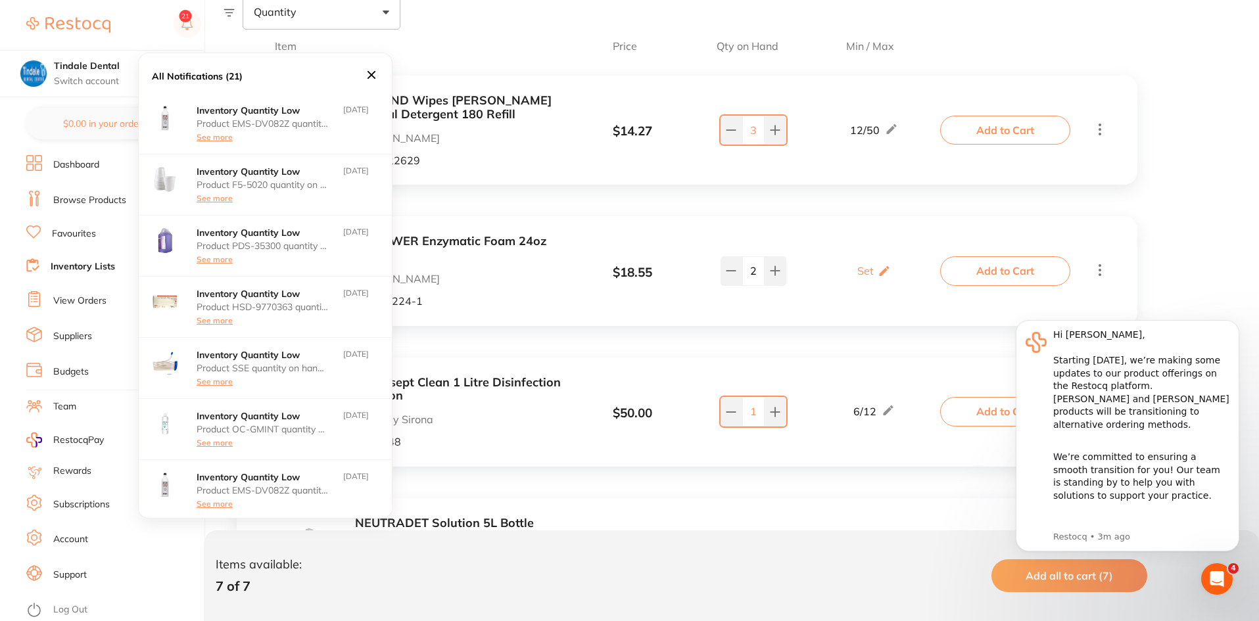
scroll to position [0, 0]
click at [185, 20] on button at bounding box center [188, 25] width 28 height 30
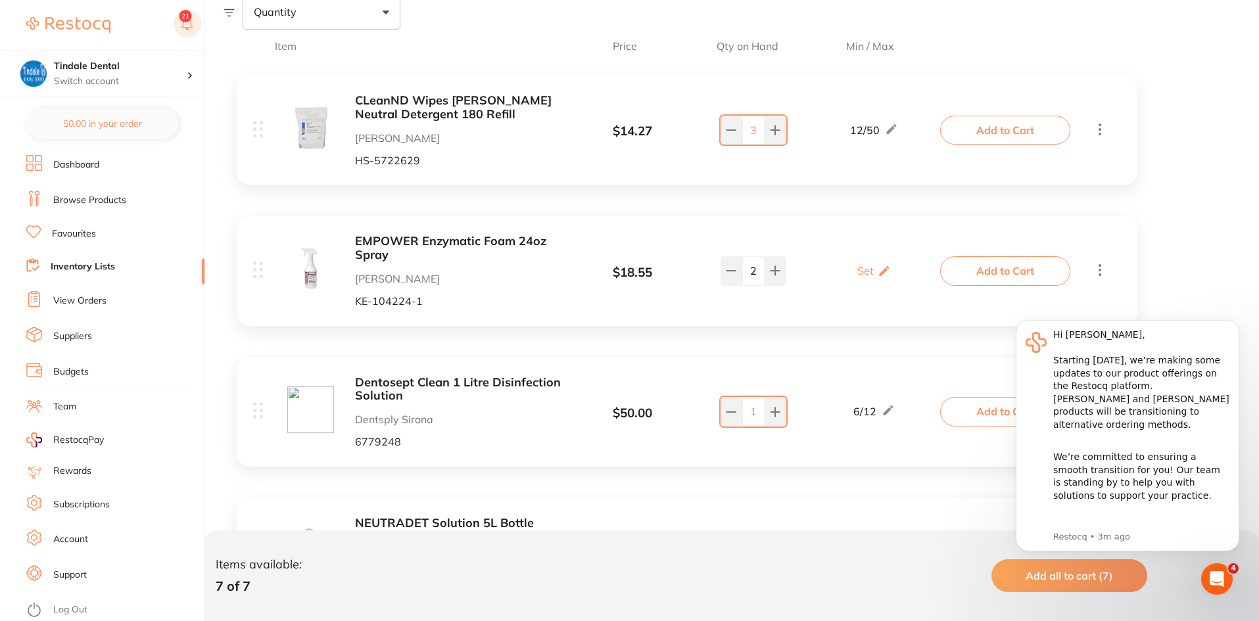
click at [186, 22] on button at bounding box center [188, 25] width 28 height 30
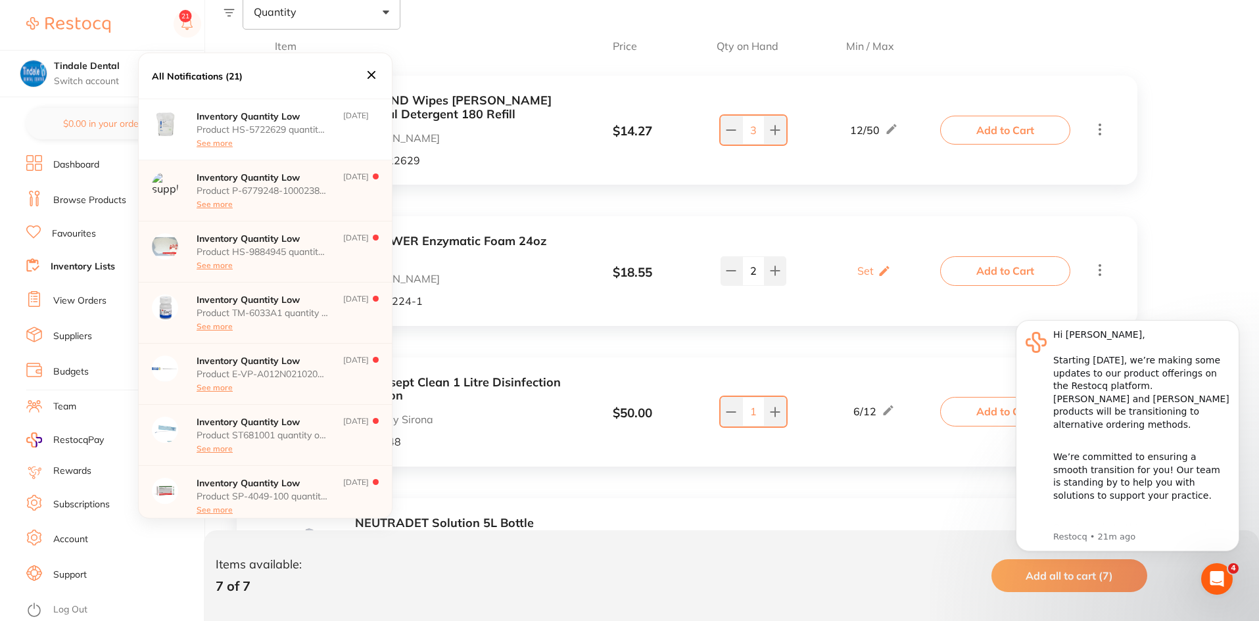
click at [376, 66] on div "All Notifications (21)" at bounding box center [265, 75] width 253 height 45
click at [374, 72] on icon at bounding box center [372, 75] width 8 height 8
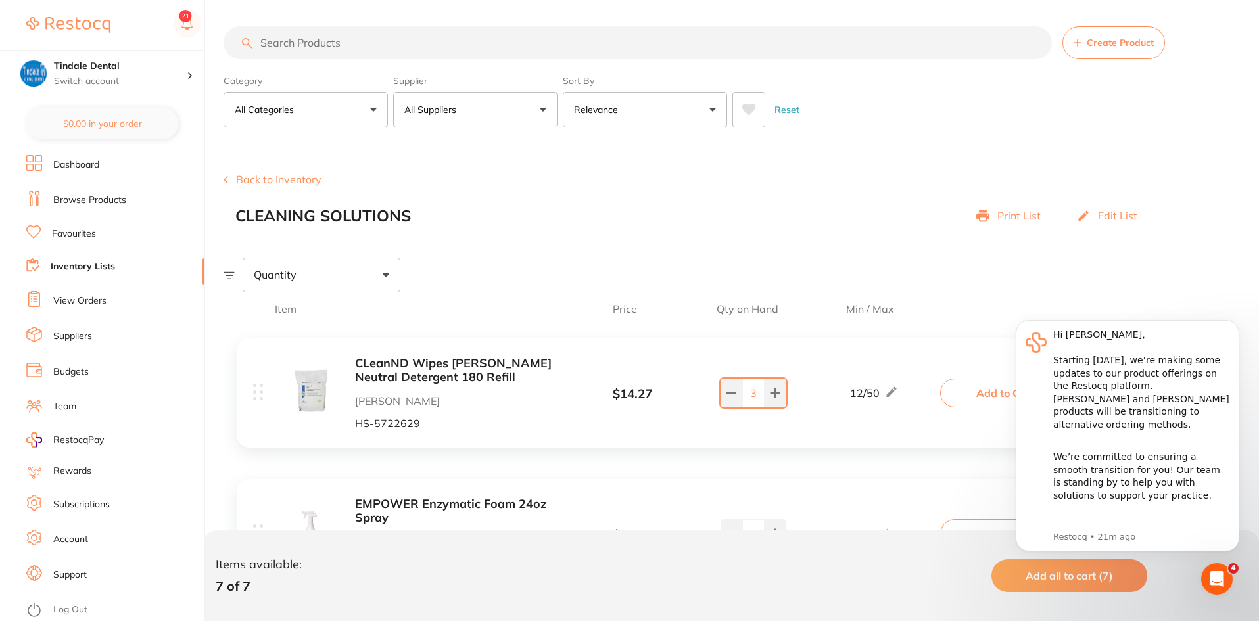
click at [68, 162] on link "Dashboard" at bounding box center [76, 164] width 46 height 13
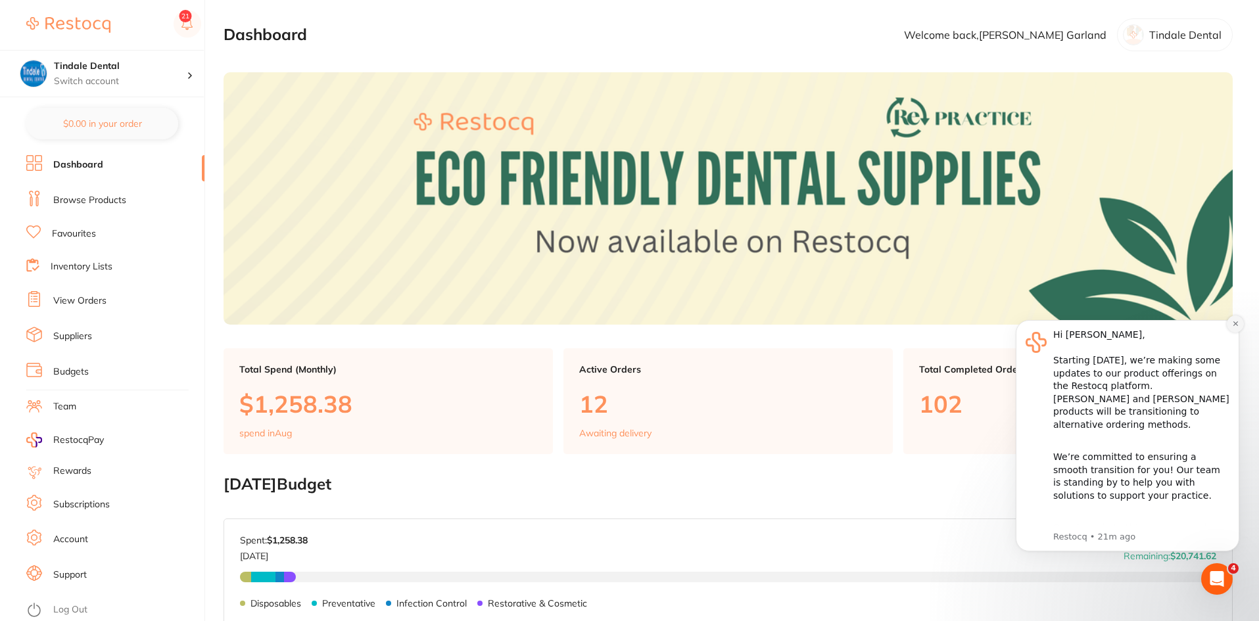
click at [1232, 322] on icon "Dismiss notification" at bounding box center [1235, 323] width 7 height 7
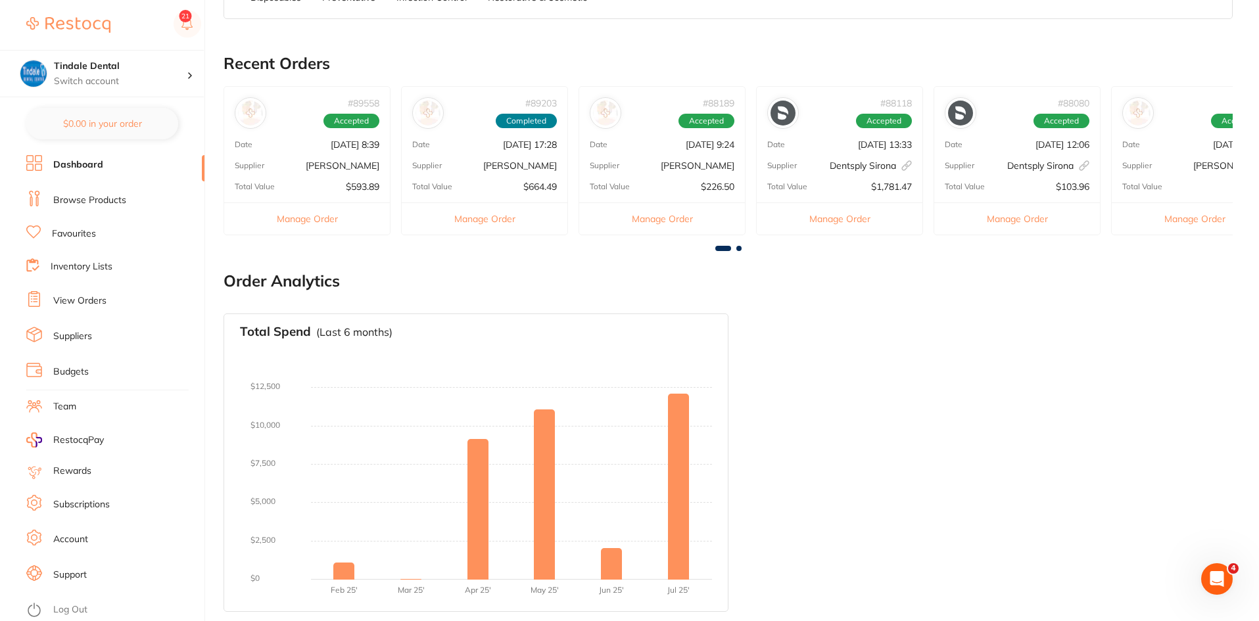
scroll to position [607, 0]
